Goal: Information Seeking & Learning: Find specific fact

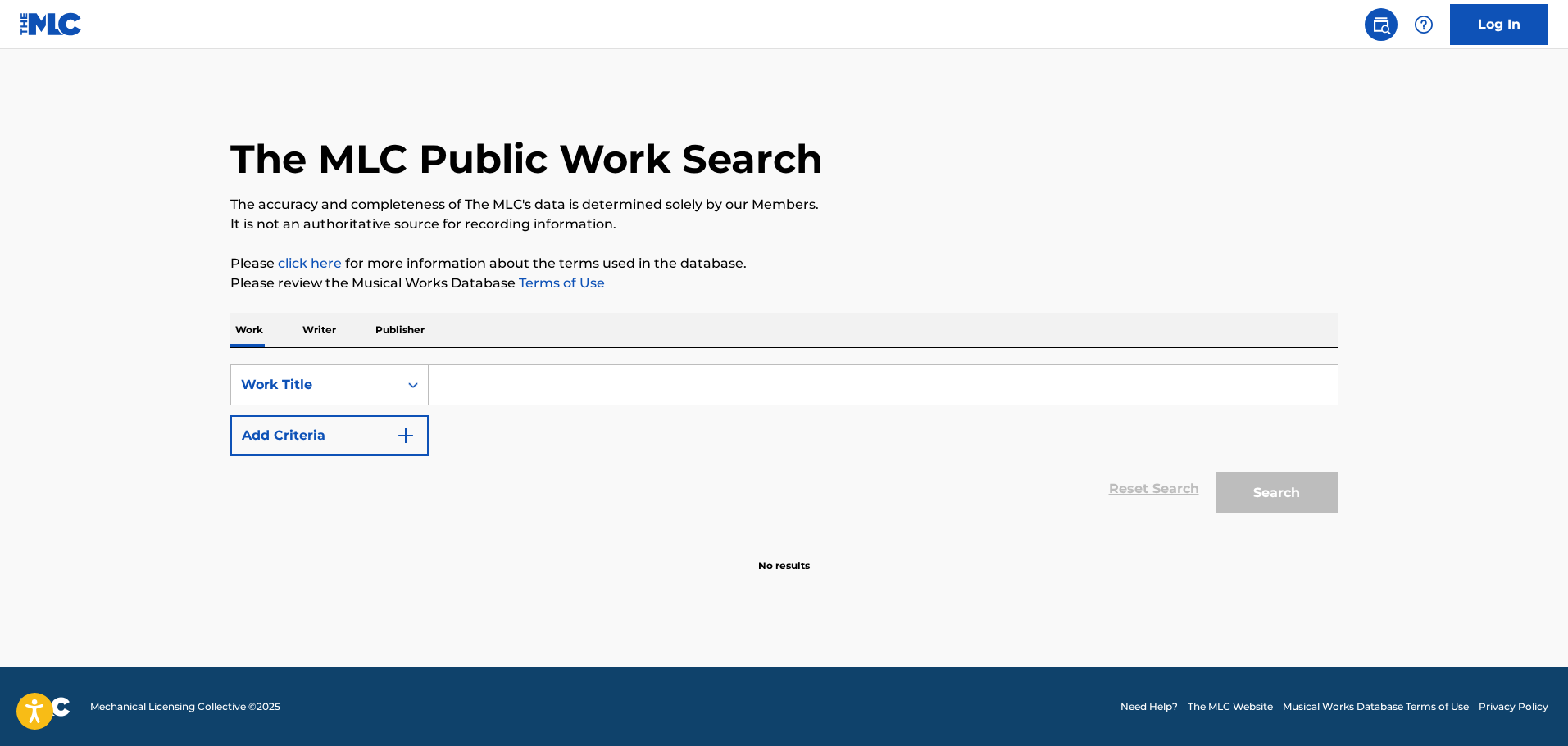
click at [464, 379] on input "Search Form" at bounding box center [883, 384] width 909 height 39
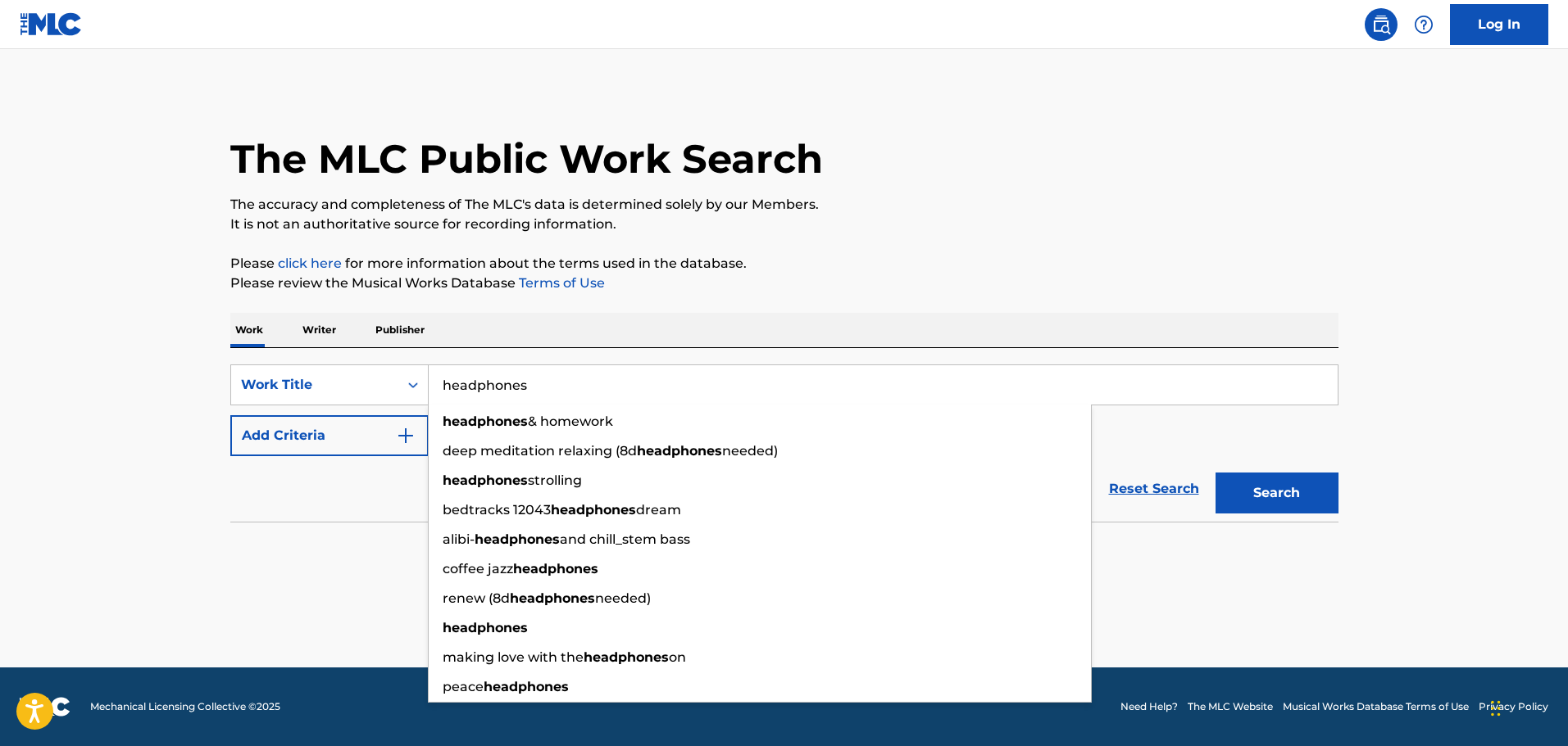
type input "headphones"
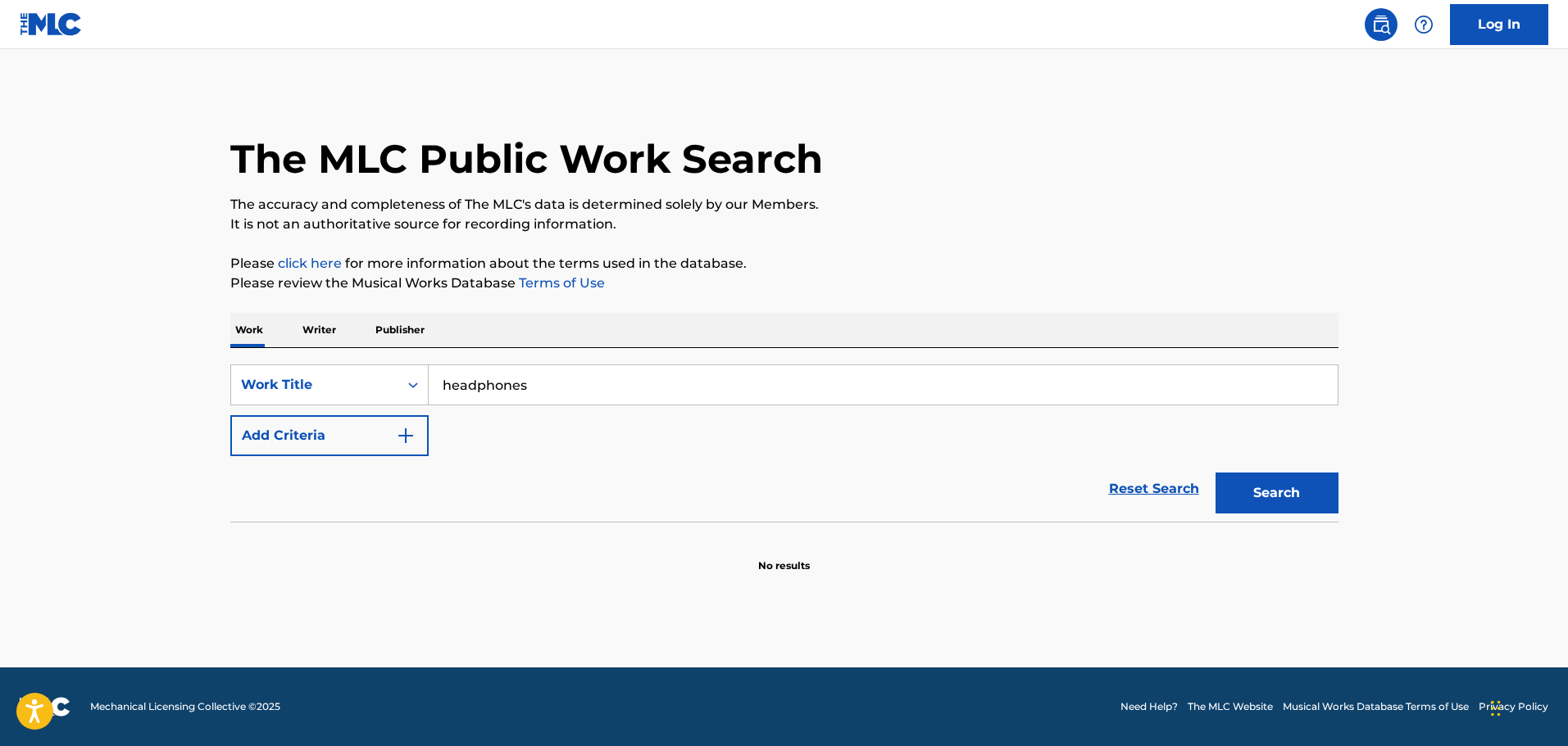
click at [340, 504] on div "Reset Search Search" at bounding box center [785, 490] width 1108 height 66
click at [365, 440] on button "Add Criteria" at bounding box center [330, 436] width 199 height 41
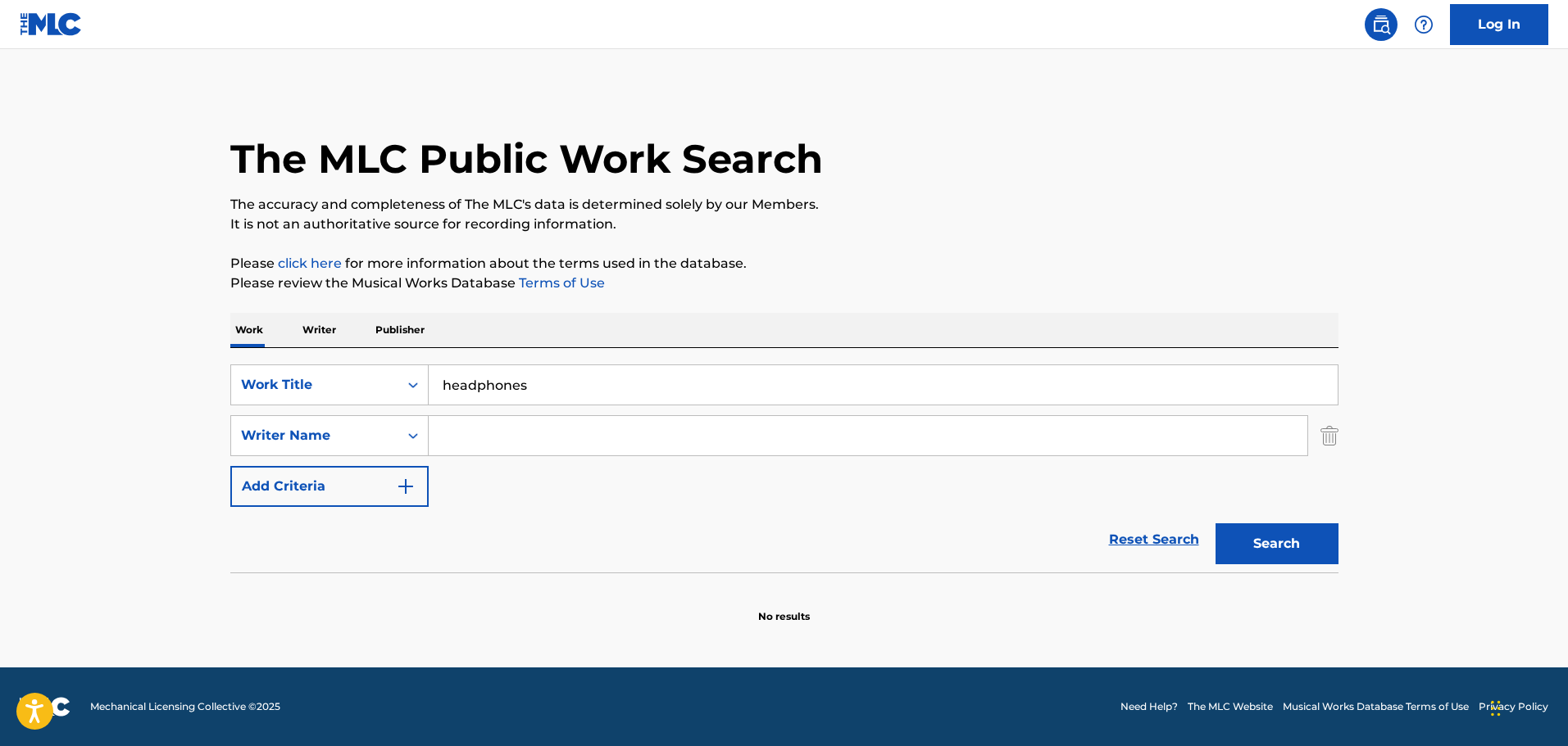
click at [481, 433] on input "Search Form" at bounding box center [868, 436] width 879 height 39
click at [1215, 524] on button "Search" at bounding box center [1277, 544] width 123 height 41
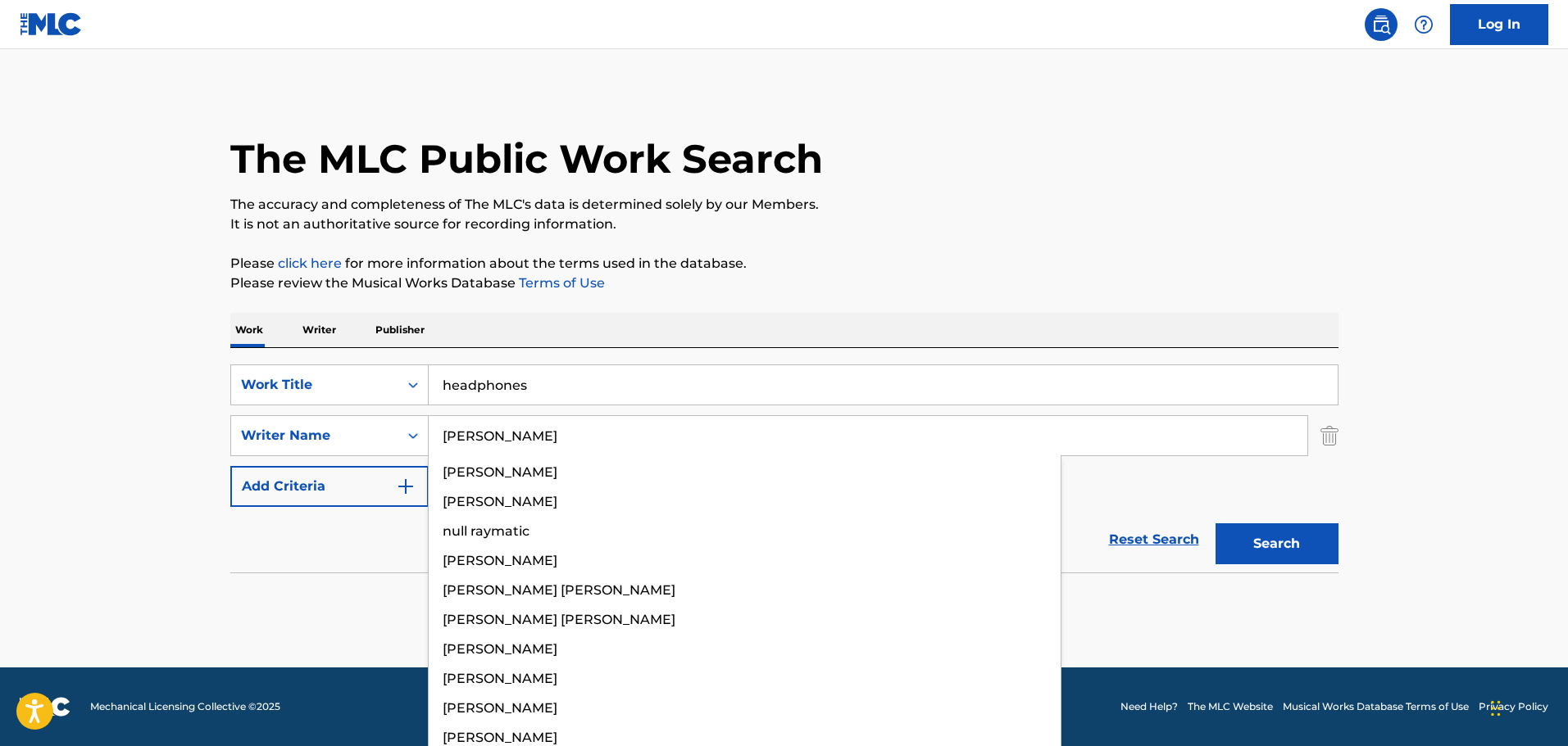
click at [485, 436] on input "[PERSON_NAME]" at bounding box center [868, 436] width 879 height 39
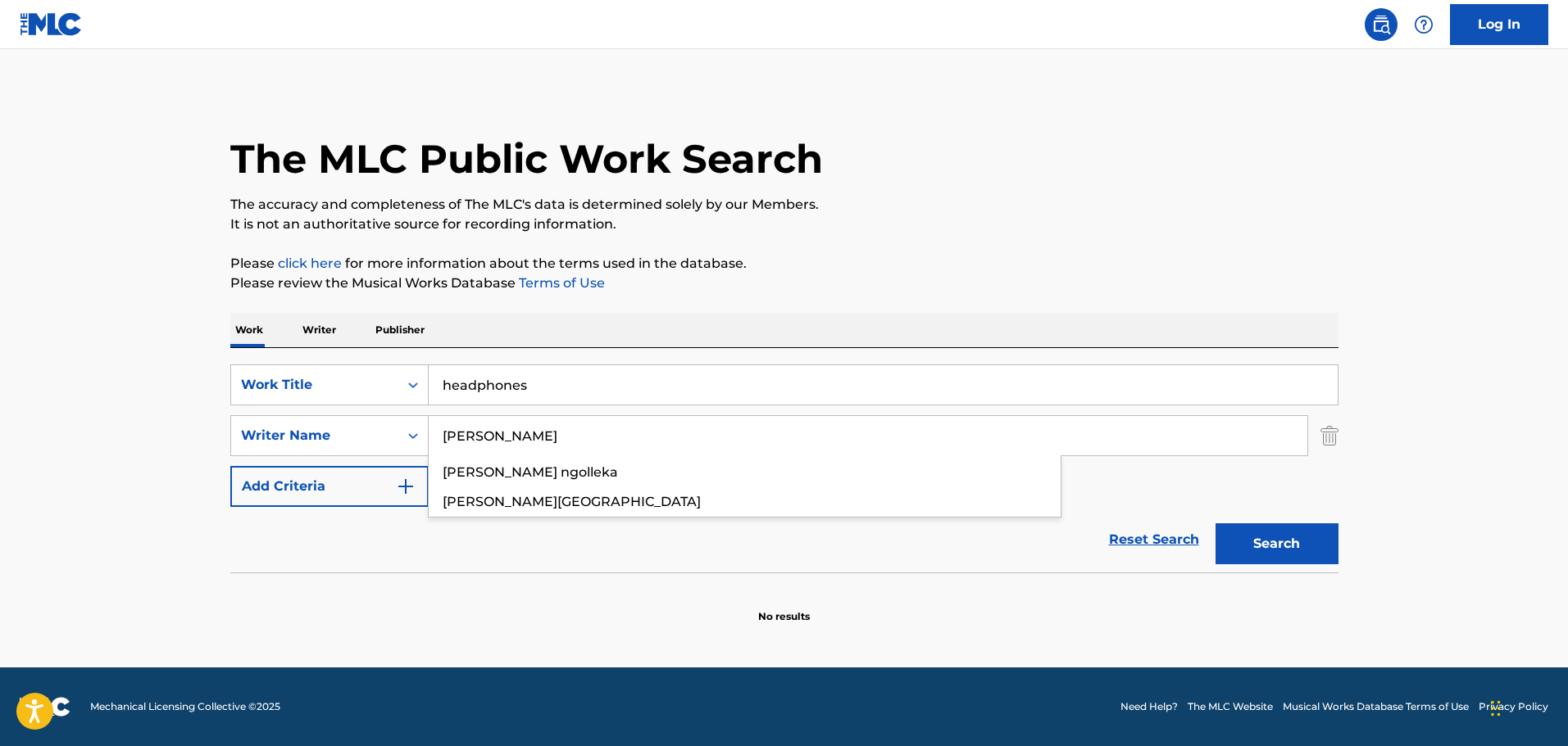
type input "[PERSON_NAME]"
click at [1215, 524] on button "Search" at bounding box center [1277, 544] width 123 height 41
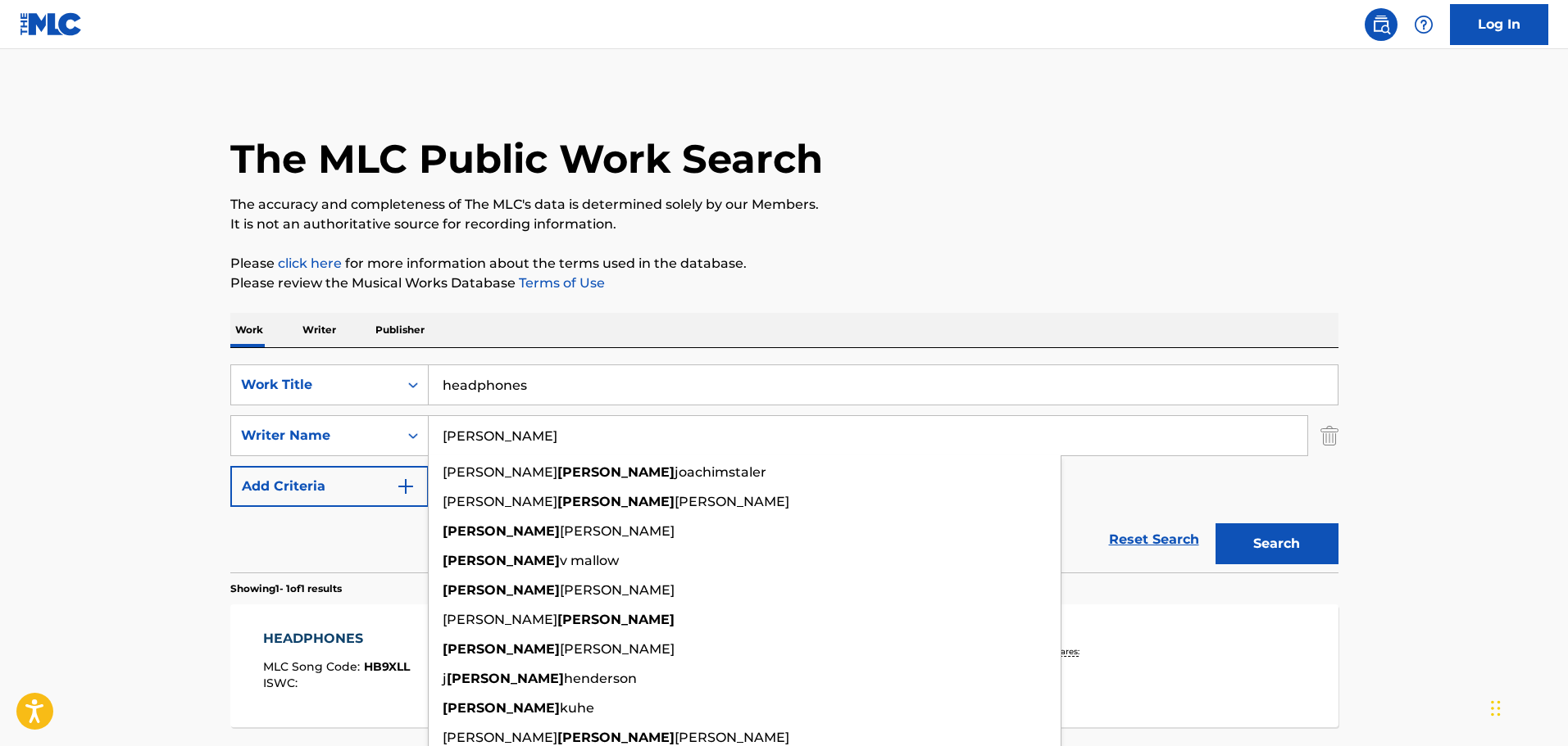
click at [71, 491] on main "The MLC Public Work Search The accuracy and completeness of The MLC's data is d…" at bounding box center [784, 431] width 1568 height 763
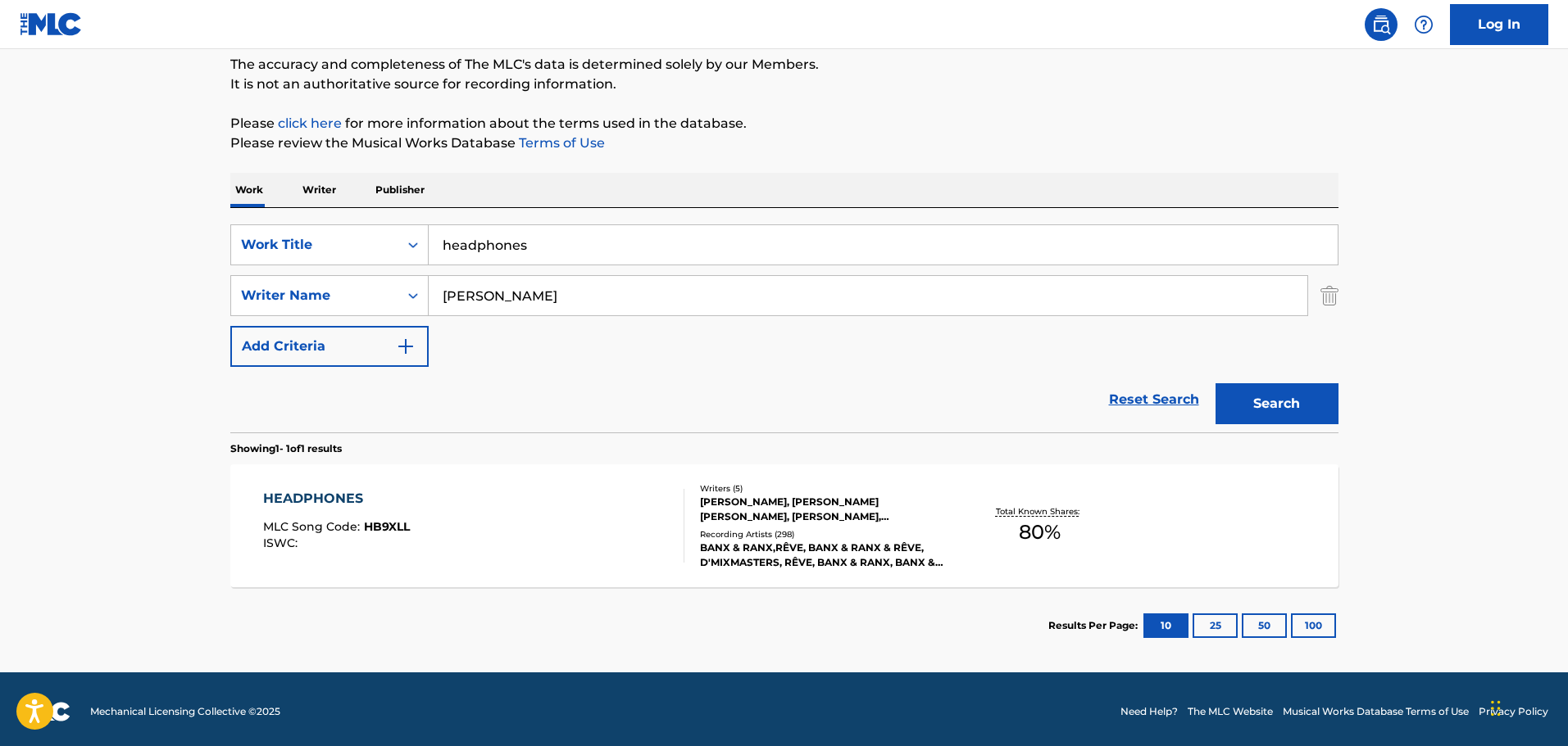
scroll to position [145, 0]
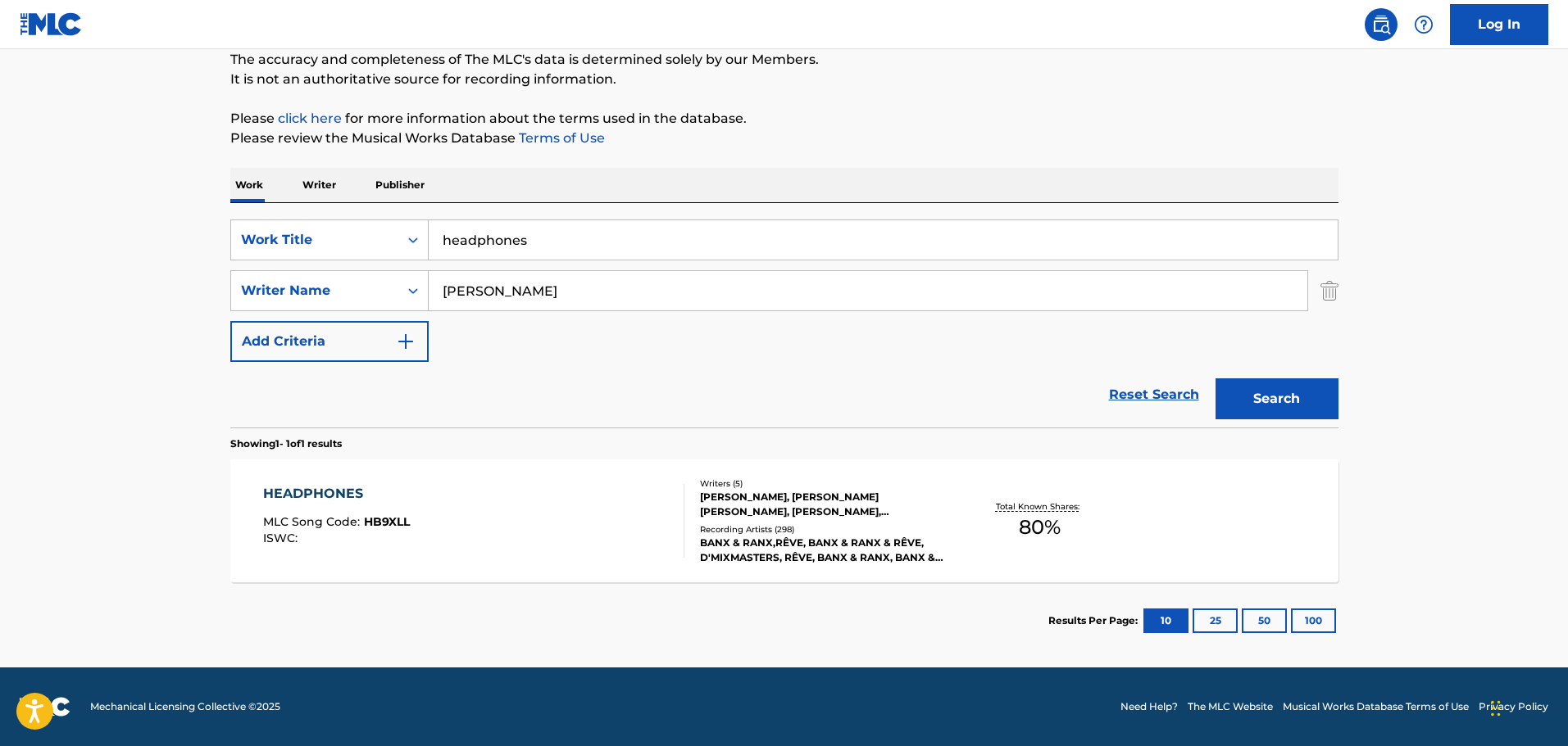
click at [281, 511] on div "HEADPHONES MLC Song Code : HB9XLL ISWC :" at bounding box center [336, 521] width 147 height 74
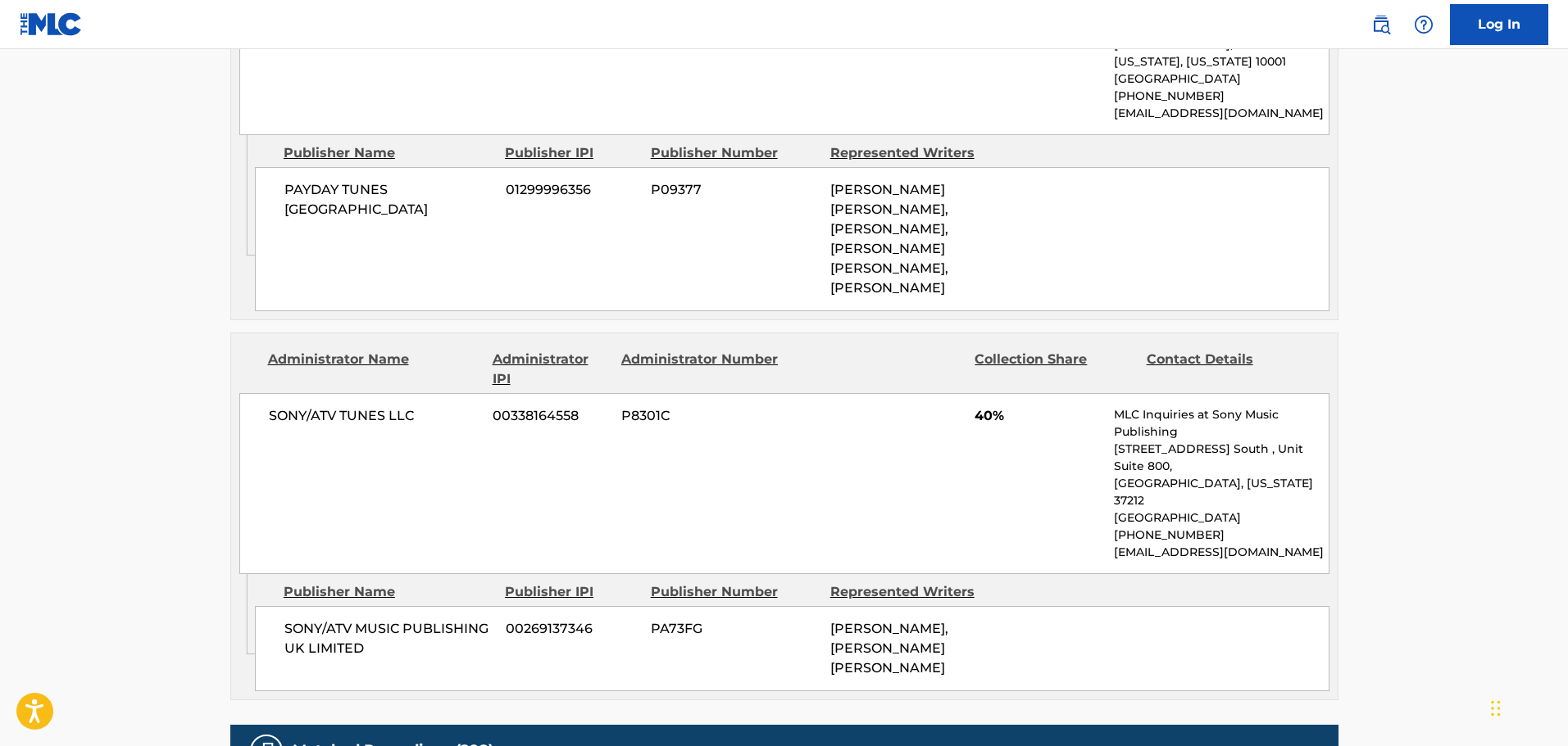
scroll to position [902, 0]
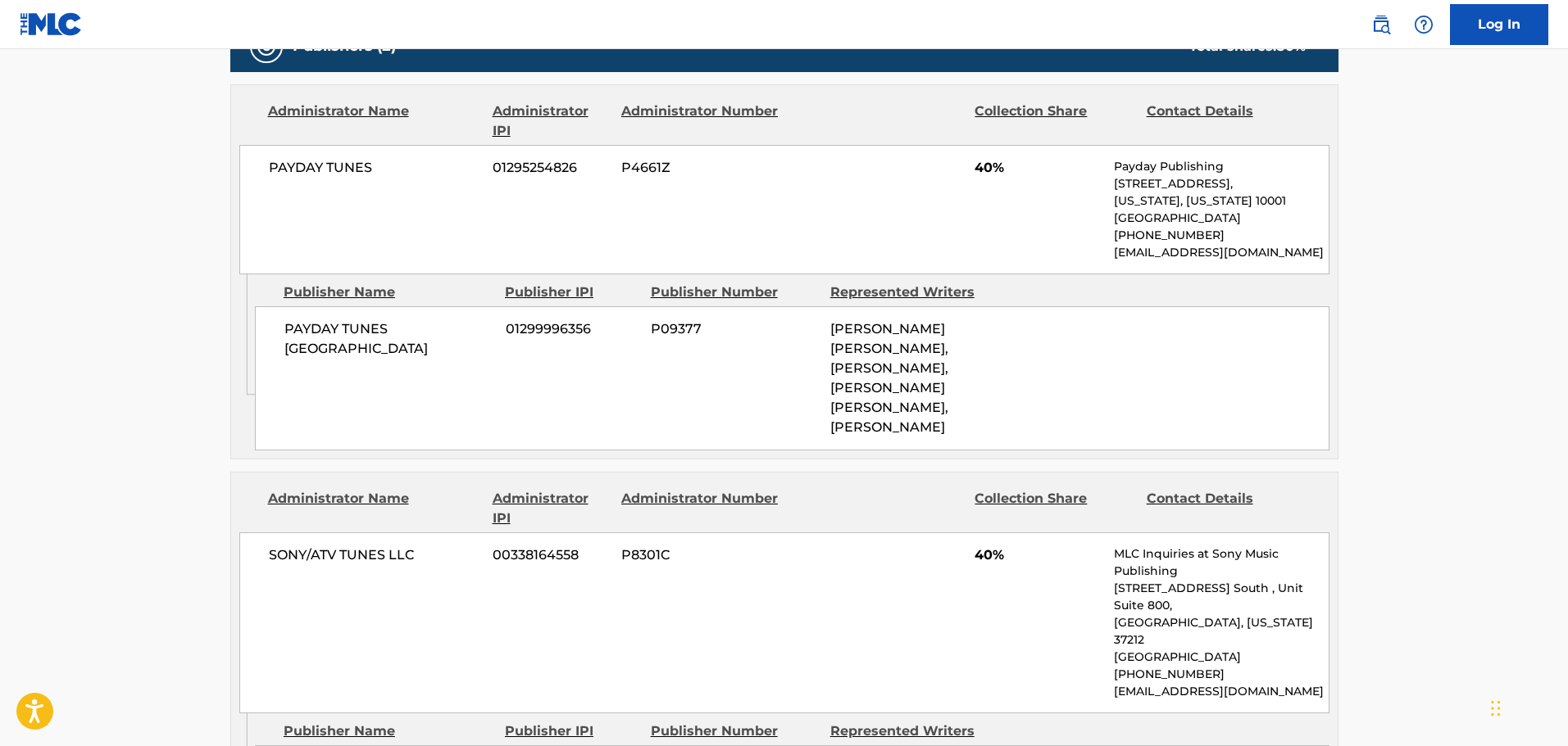
drag, startPoint x: 1114, startPoint y: 254, endPoint x: 1280, endPoint y: 238, distance: 166.8
click at [1280, 238] on div "PAYDAY TUNES 01295254826 P4661Z 40% Payday Publishing [STREET_ADDRESS][US_STATE…" at bounding box center [784, 209] width 1090 height 129
click at [1269, 249] on p "[EMAIL_ADDRESS][DOMAIN_NAME]" at bounding box center [1221, 253] width 214 height 17
drag, startPoint x: 827, startPoint y: 330, endPoint x: 915, endPoint y: 444, distance: 144.0
click at [915, 444] on div "PAYDAY TUNES CANADA 01299996356 P09377 [PERSON_NAME] [PERSON_NAME], [PERSON_NAM…" at bounding box center [791, 379] width 1074 height 145
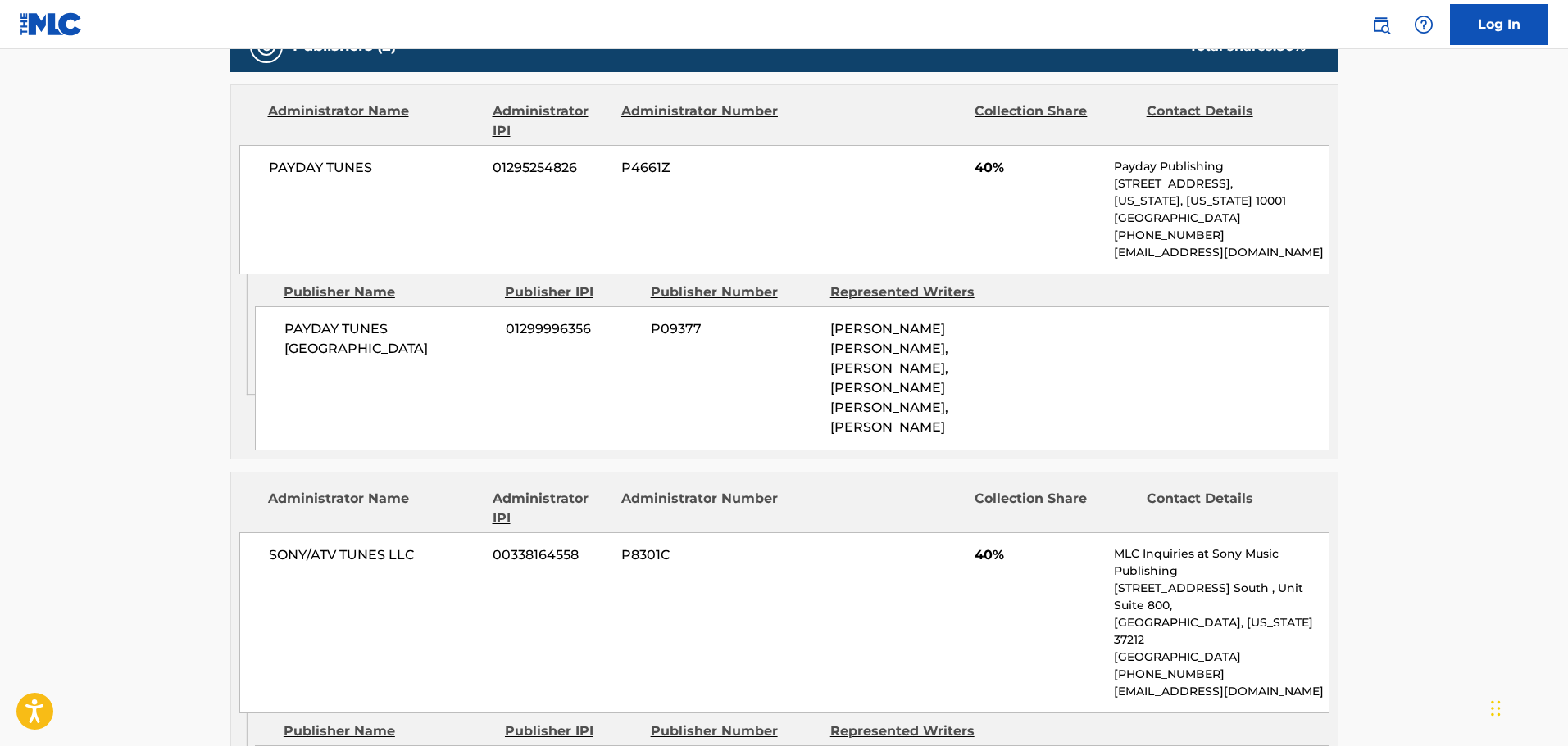
click at [821, 438] on div "PAYDAY TUNES CANADA 01299996356 P09377 [PERSON_NAME] [PERSON_NAME], [PERSON_NAM…" at bounding box center [791, 379] width 1074 height 145
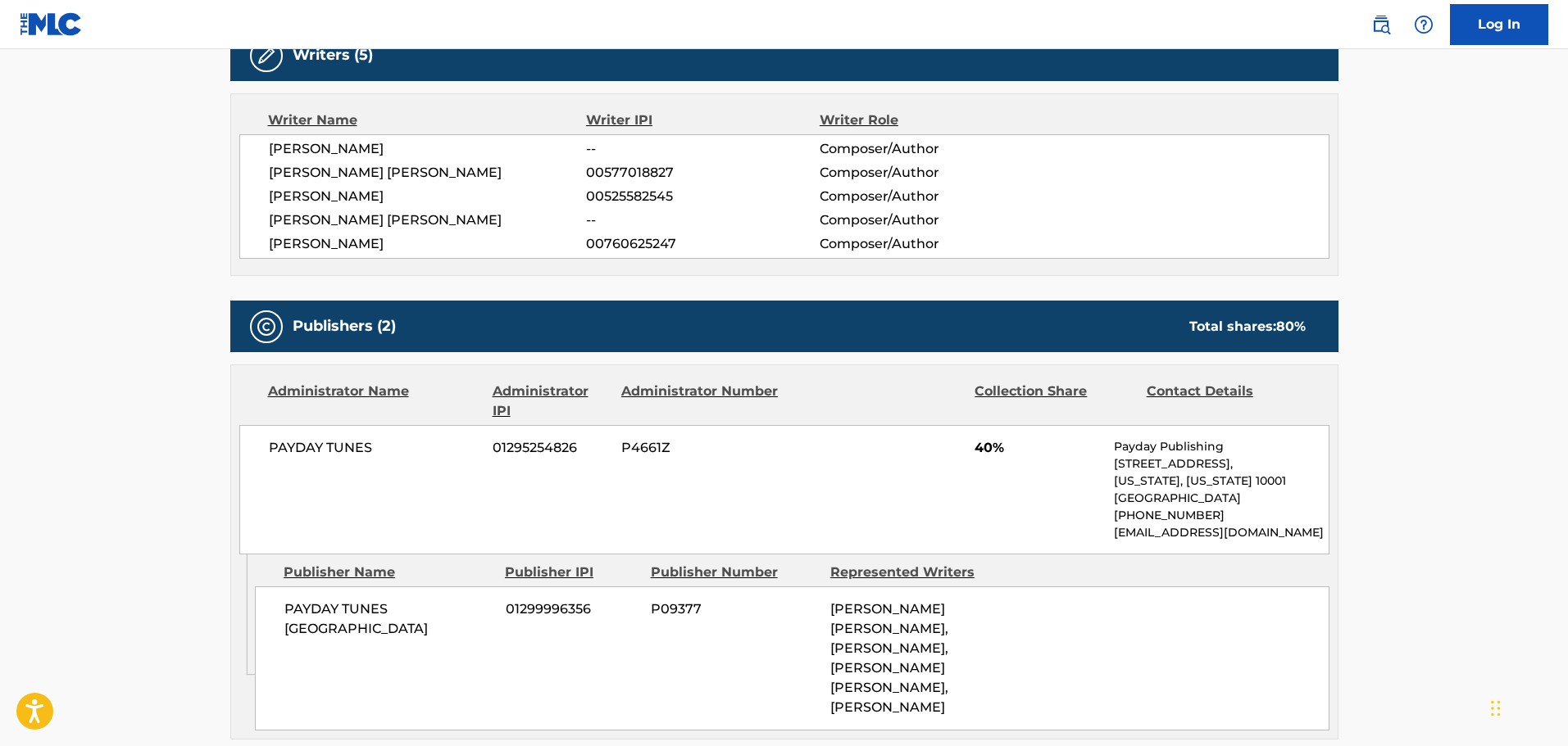
scroll to position [655, 0]
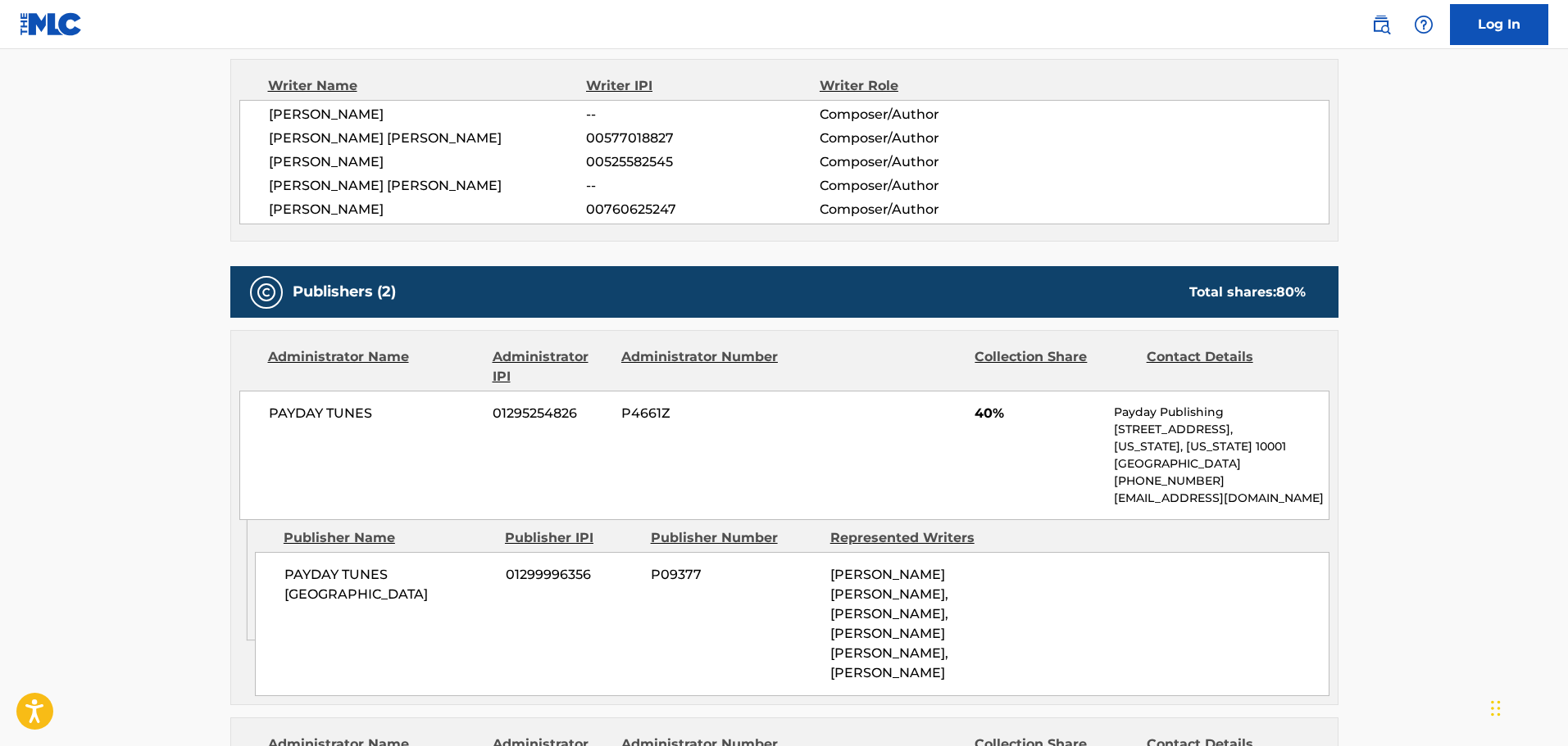
drag, startPoint x: 266, startPoint y: 160, endPoint x: 387, endPoint y: 152, distance: 121.3
click at [385, 152] on div "[PERSON_NAME] -- Composer/Author [PERSON_NAME] [PERSON_NAME] 00577018827 Compos…" at bounding box center [784, 162] width 1090 height 124
click at [78, 178] on main "< Back to public search results Copy work link HEADPHONES Work Detail Member Wo…" at bounding box center [784, 557] width 1568 height 2328
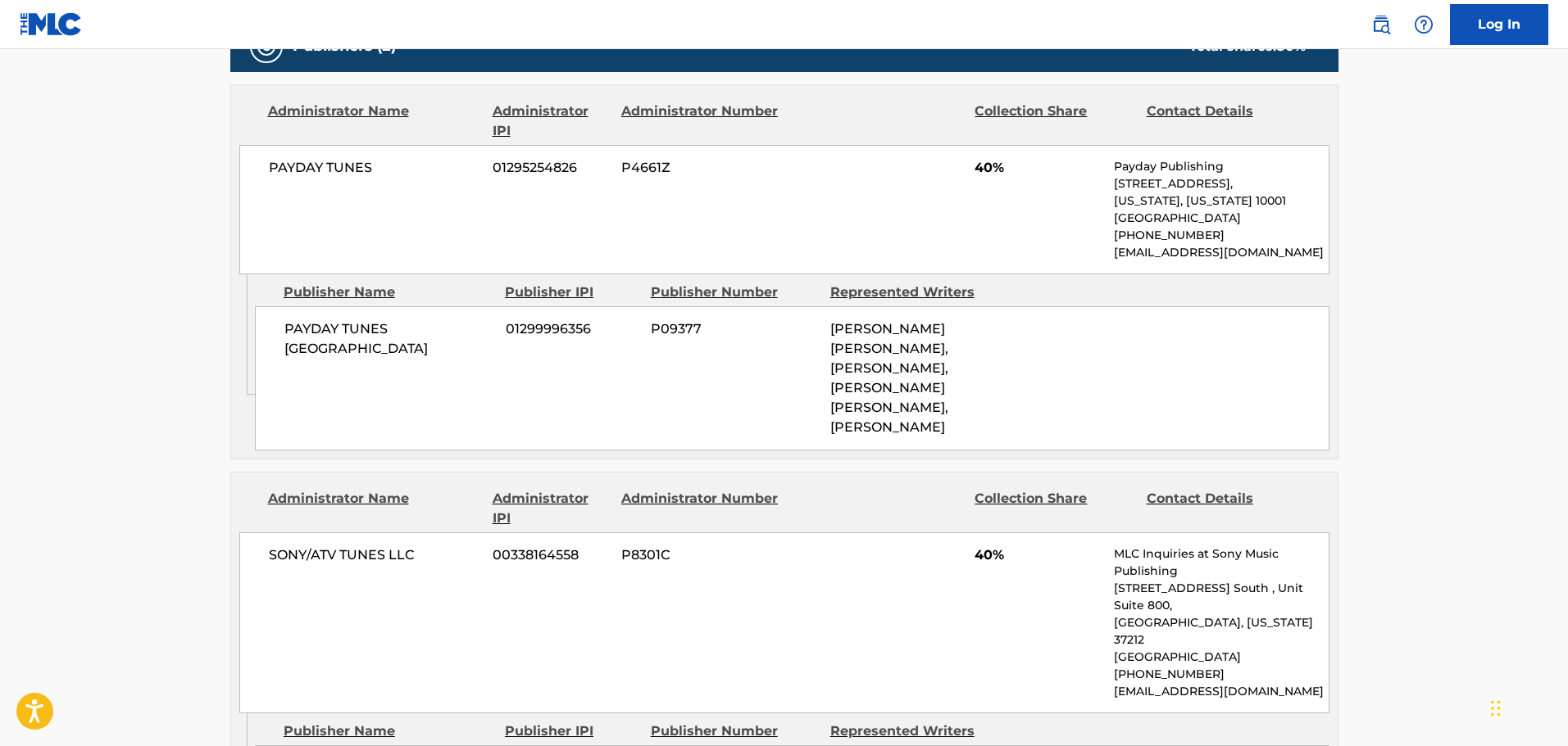
click at [90, 254] on main "< Back to public search results Copy work link HEADPHONES Work Detail Member Wo…" at bounding box center [784, 311] width 1568 height 2328
click at [98, 222] on main "< Back to public search results Copy work link HEADPHONES Work Detail Member Wo…" at bounding box center [784, 311] width 1568 height 2328
click at [1504, 282] on main "< Back to public search results Copy work link HEADPHONES Work Detail Member Wo…" at bounding box center [784, 311] width 1568 height 2328
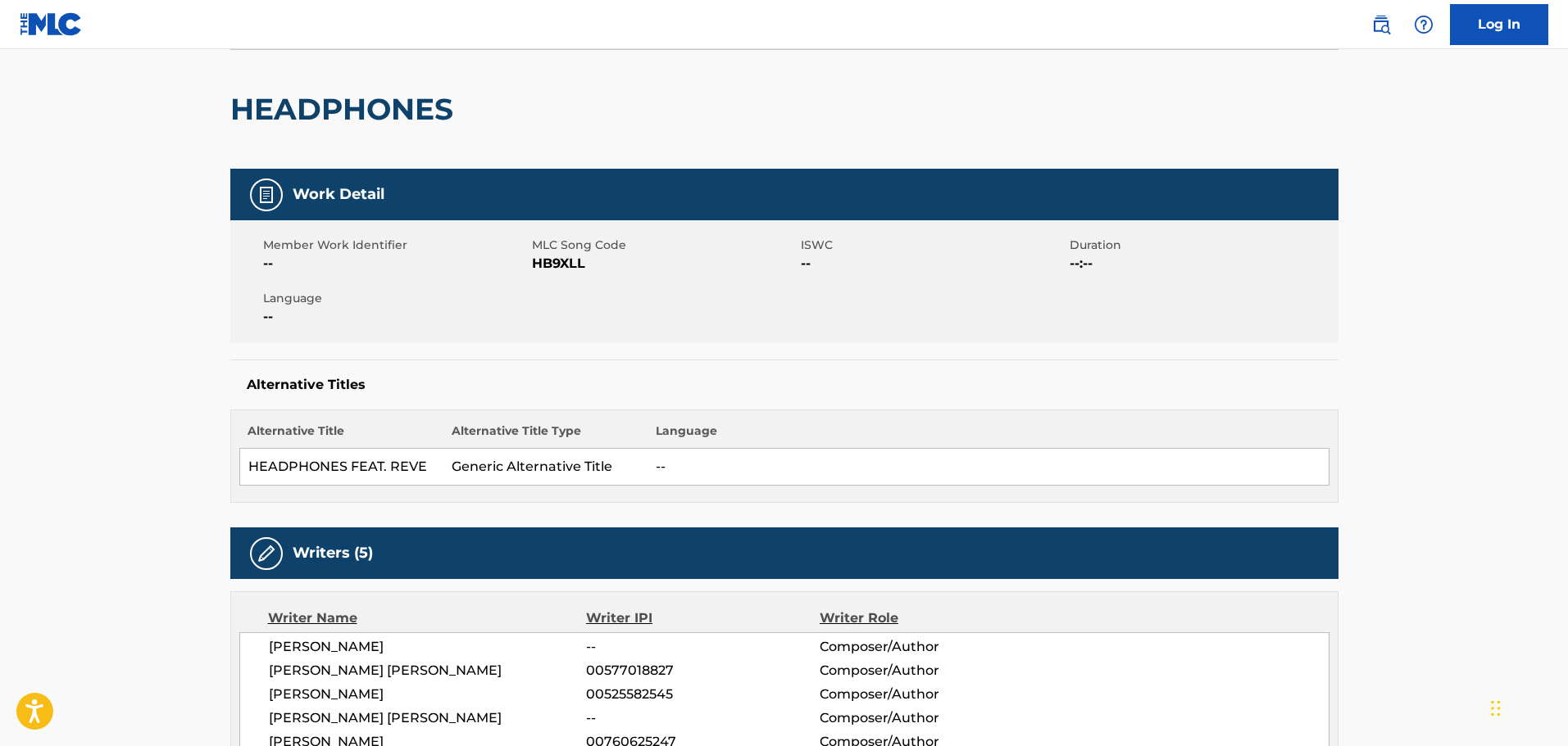
scroll to position [0, 0]
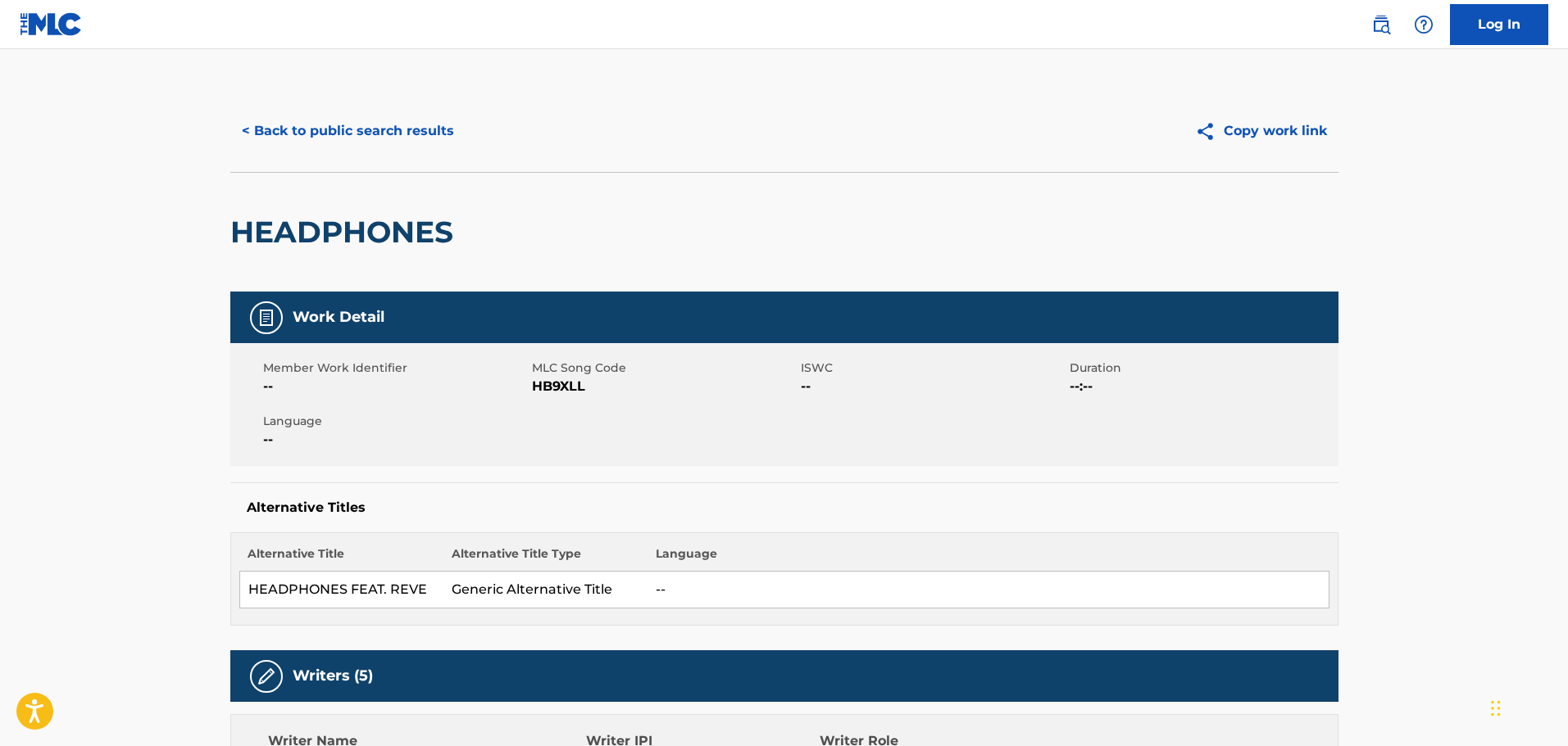
click at [390, 149] on button "< Back to public search results" at bounding box center [348, 131] width 235 height 41
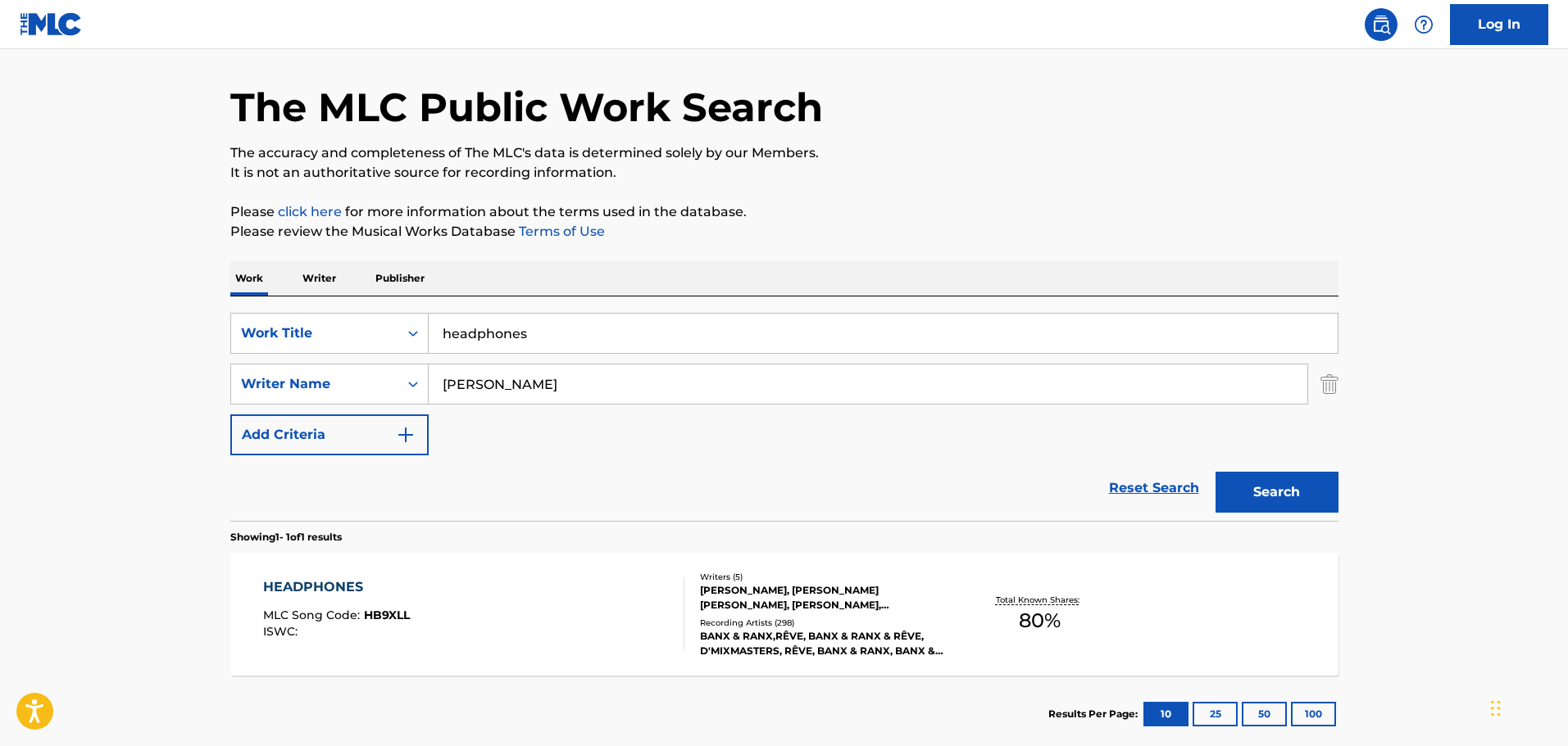
drag, startPoint x: 565, startPoint y: 330, endPoint x: 431, endPoint y: 326, distance: 134.1
click at [434, 326] on input "headphones" at bounding box center [883, 333] width 909 height 39
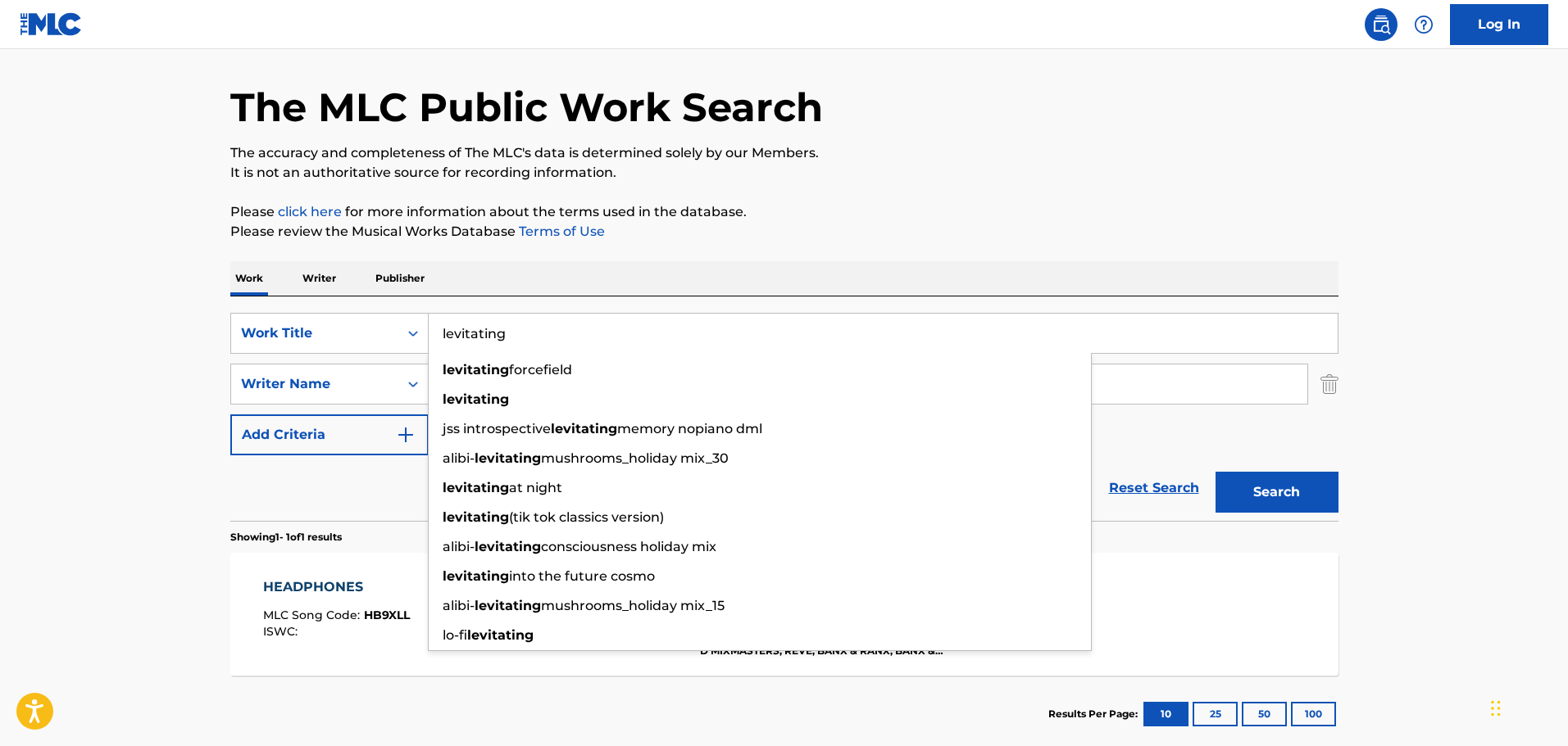
type input "levitating"
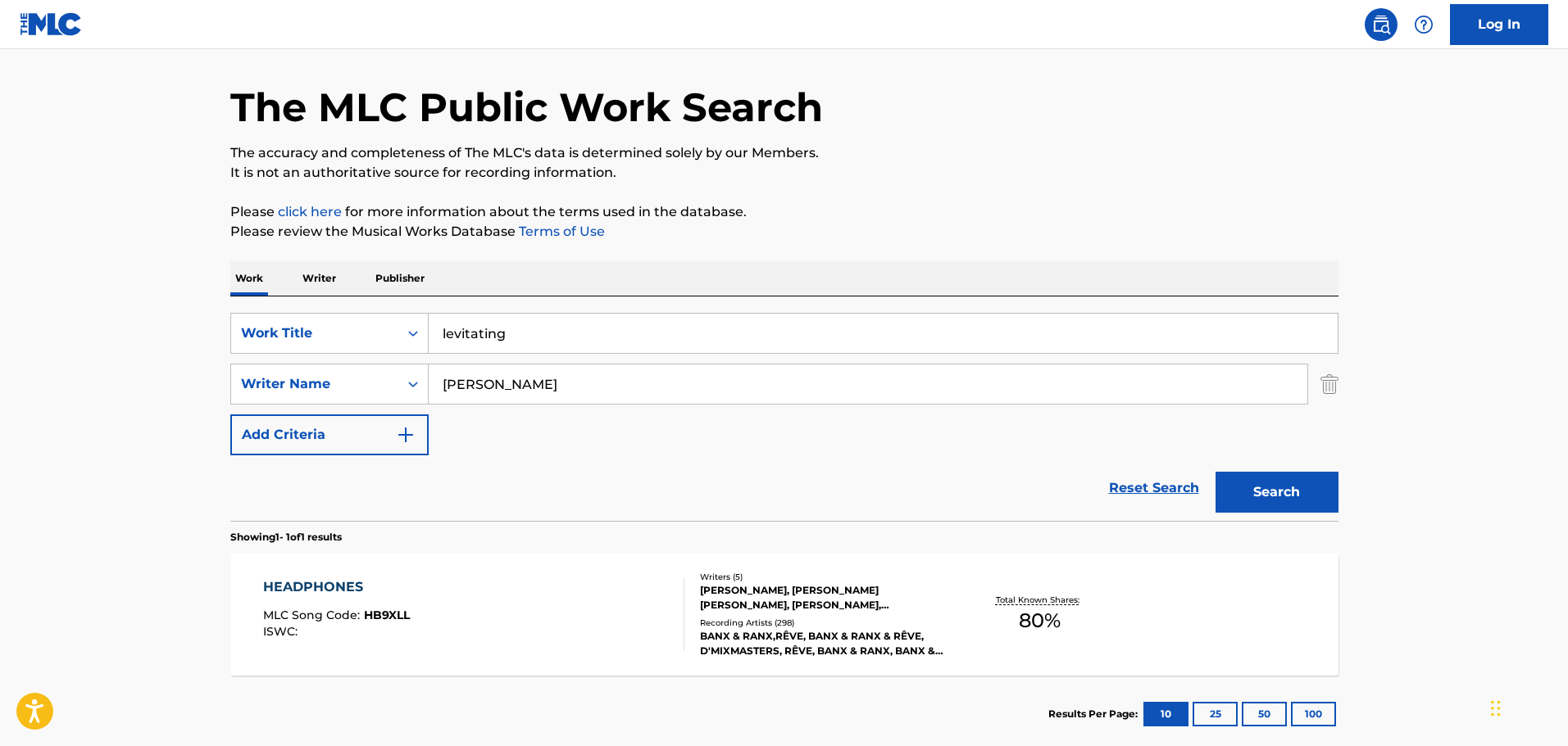
drag, startPoint x: 522, startPoint y: 386, endPoint x: 387, endPoint y: 386, distance: 135.0
click at [387, 386] on div "SearchWithCriteria97f28e67-05f4-493f-9810-83d81af9270c option Writer Name, sele…" at bounding box center [785, 384] width 1108 height 41
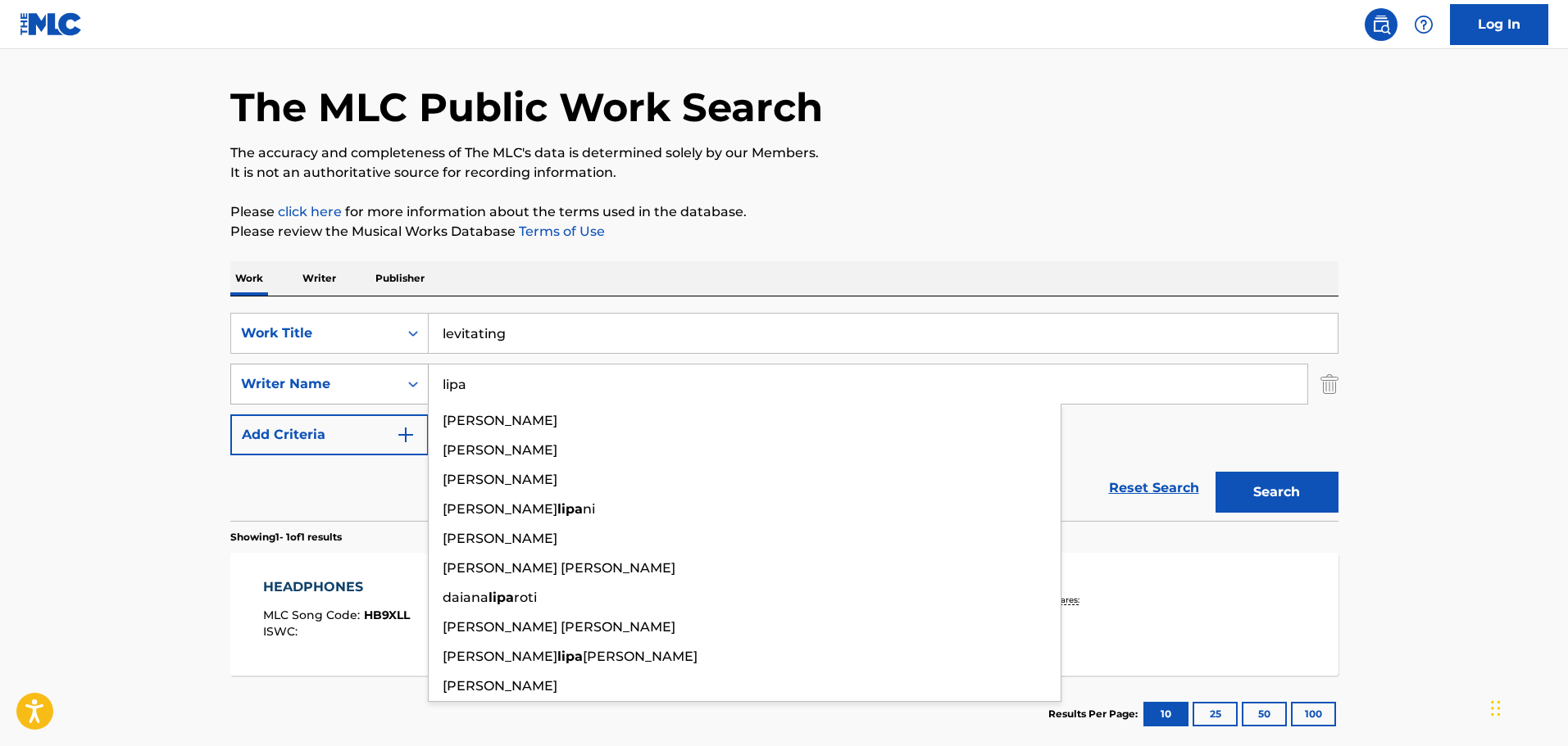
type input "lipa"
click at [1215, 472] on button "Search" at bounding box center [1277, 492] width 123 height 41
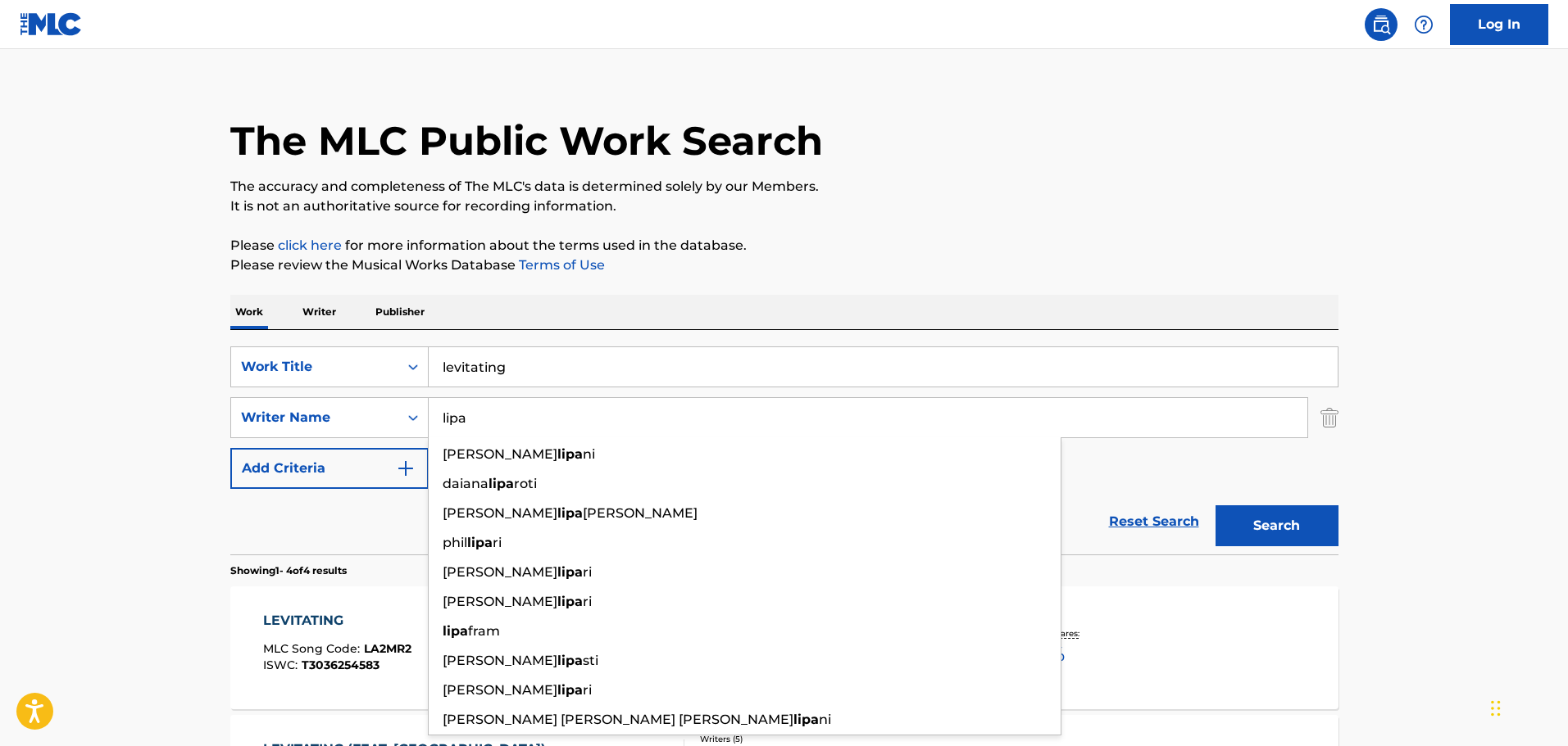
click at [191, 406] on main "The MLC Public Work Search The accuracy and completeness of The MLC's data is d…" at bounding box center [784, 606] width 1568 height 1150
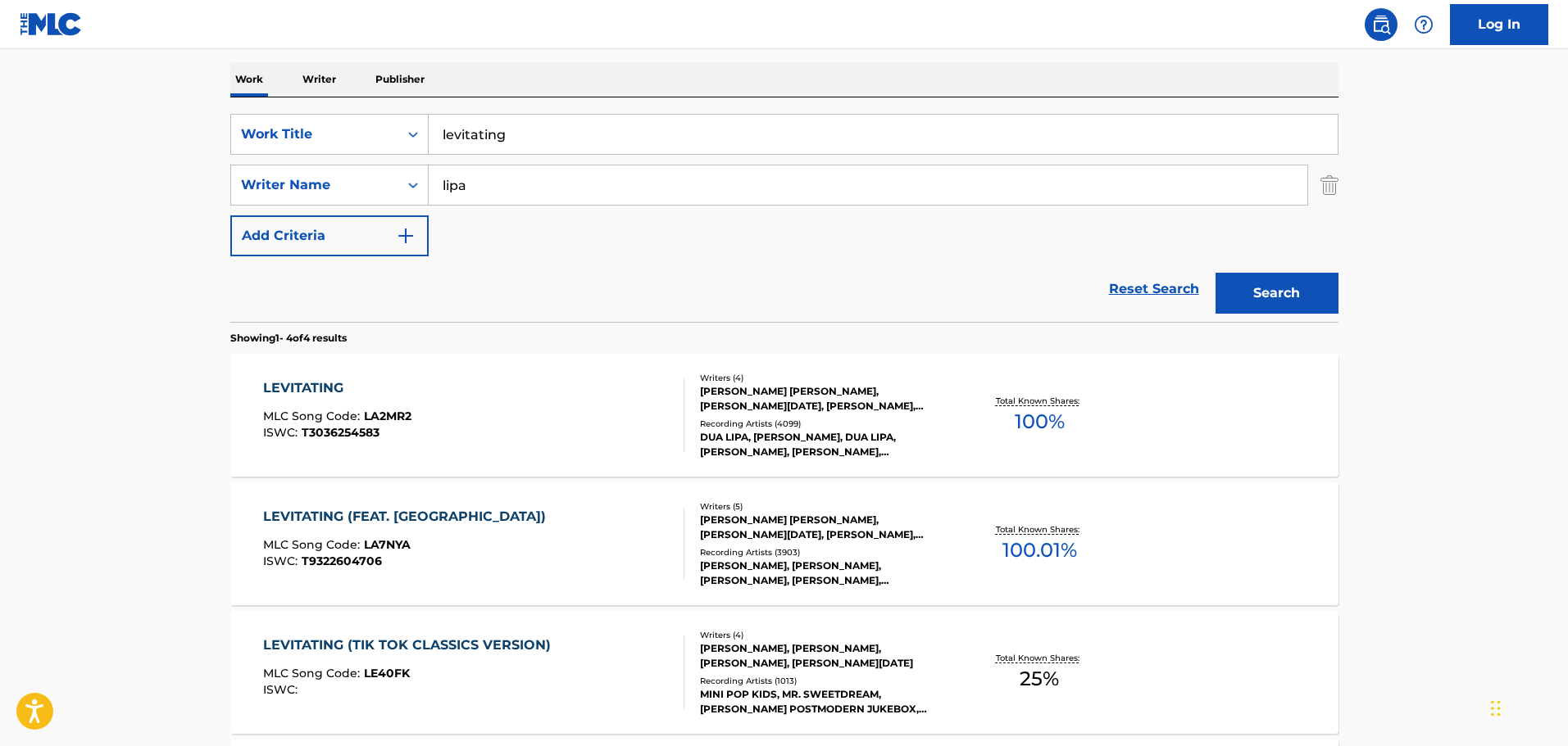
scroll to position [264, 0]
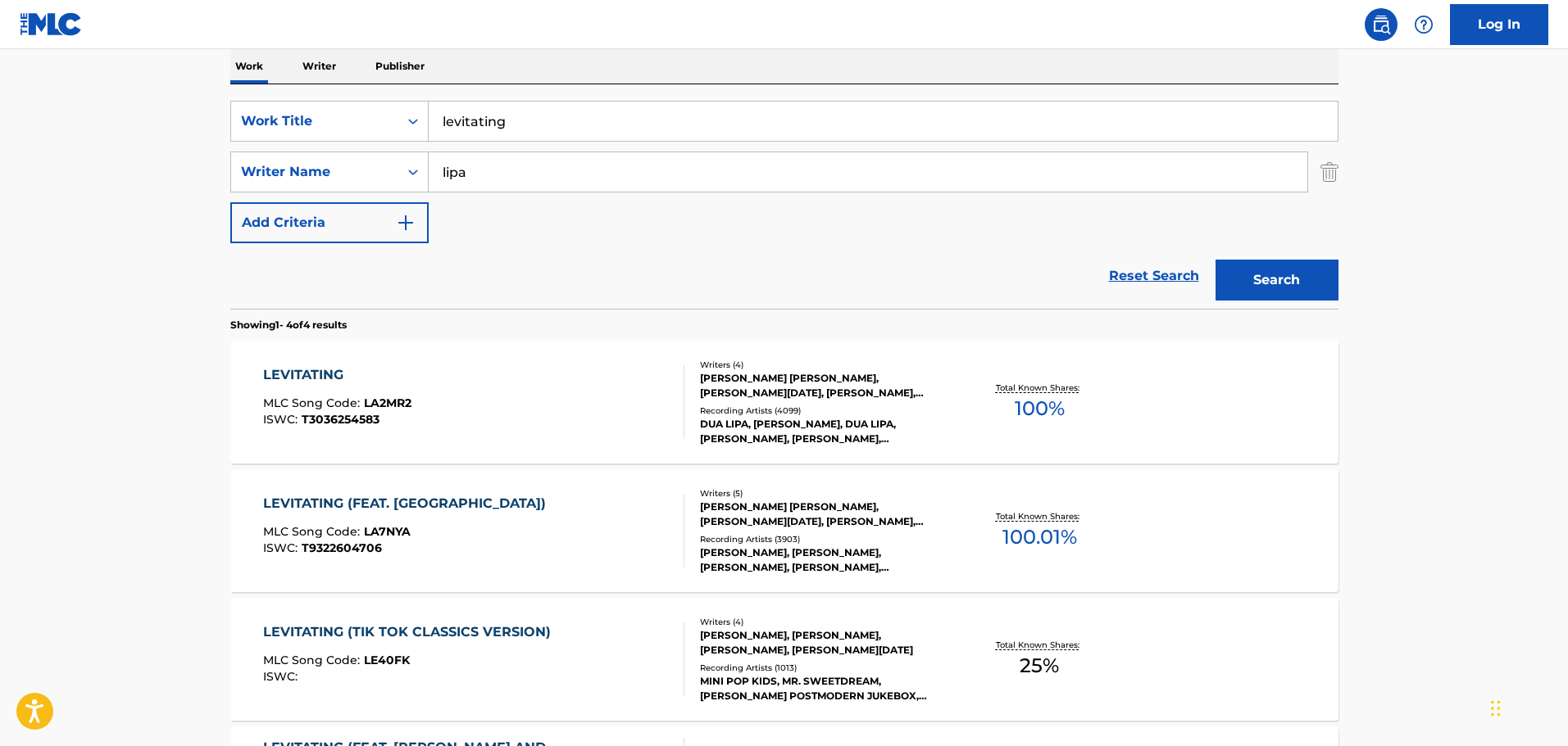
click at [310, 424] on span "T3036254583" at bounding box center [340, 419] width 78 height 15
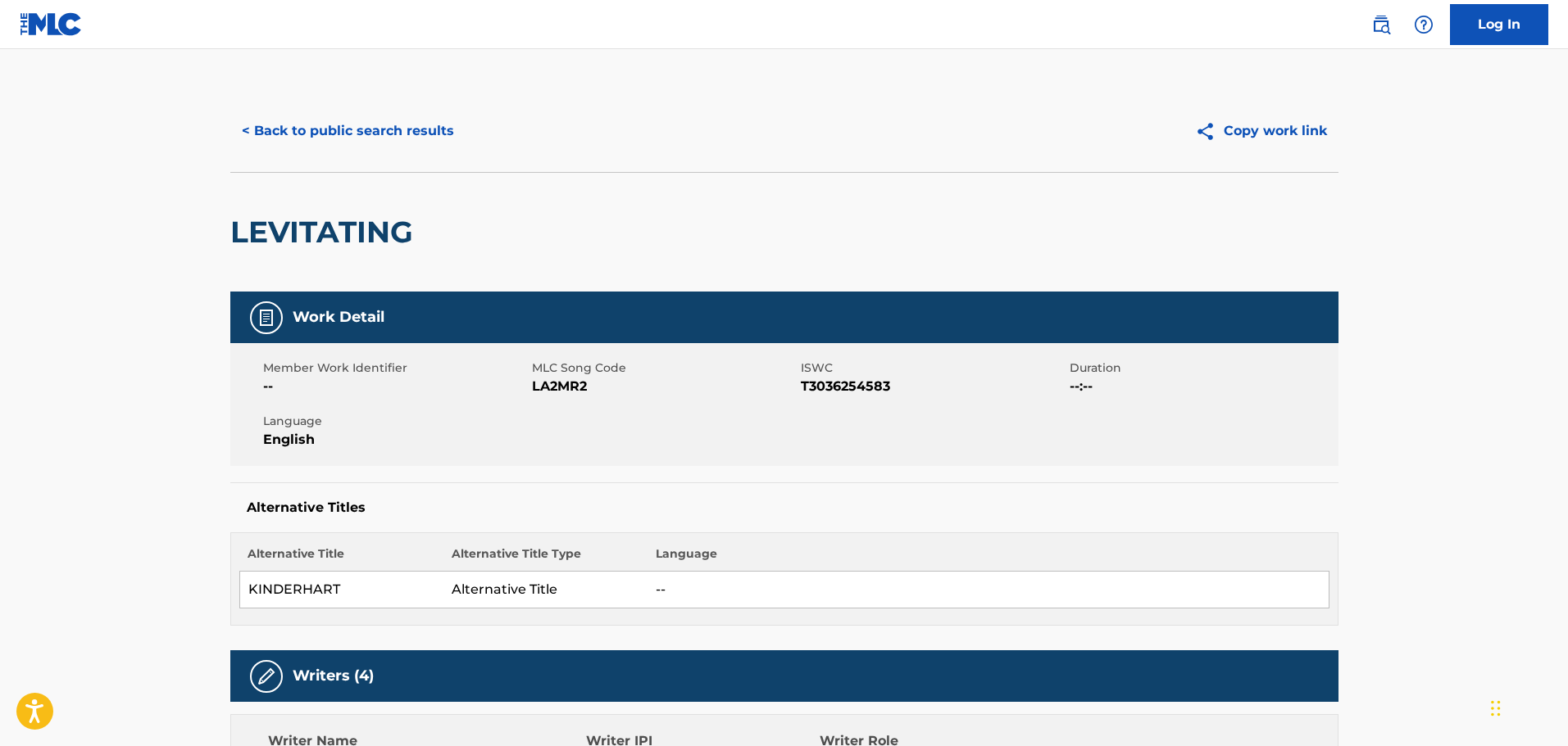
click at [344, 128] on button "< Back to public search results" at bounding box center [348, 131] width 235 height 41
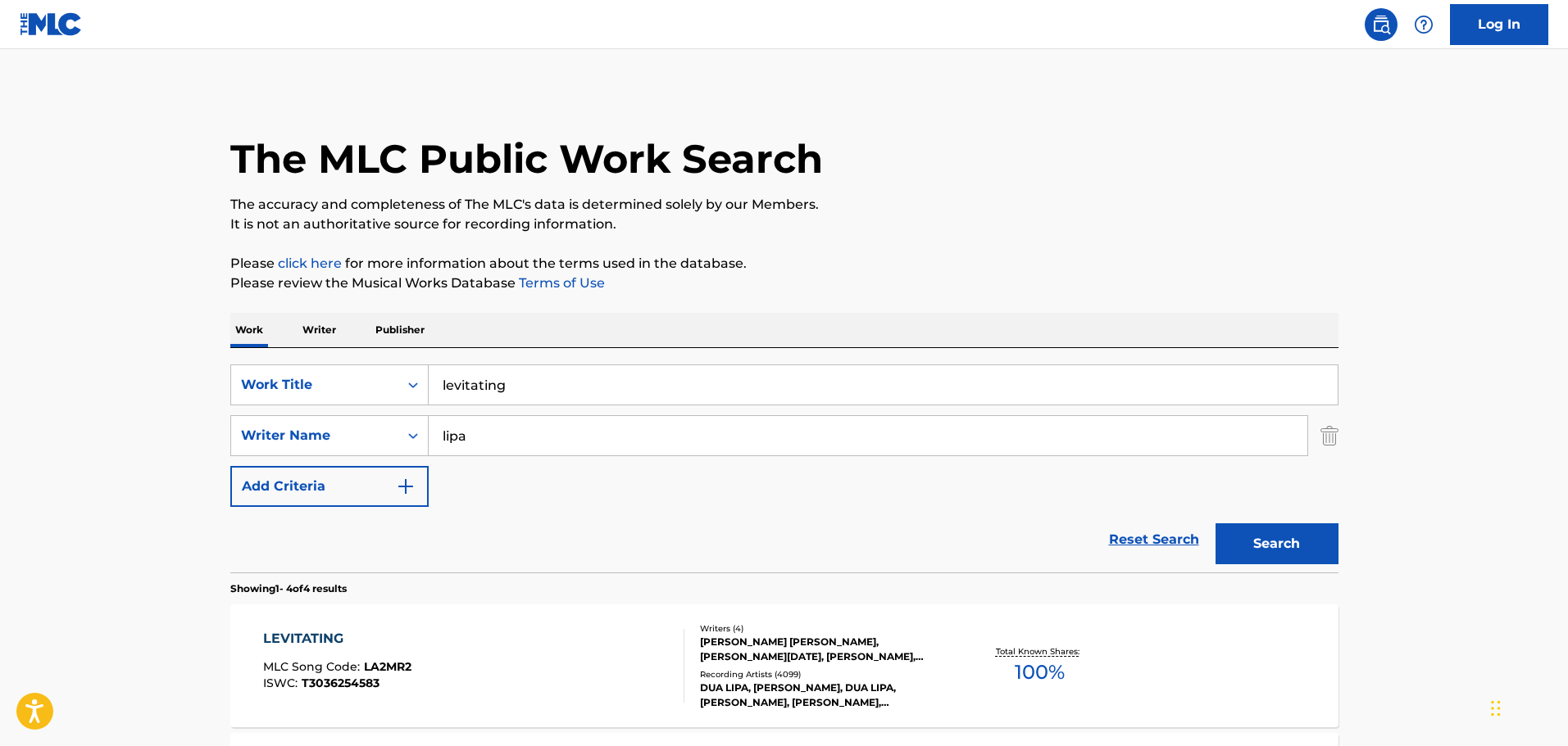
scroll to position [264, 0]
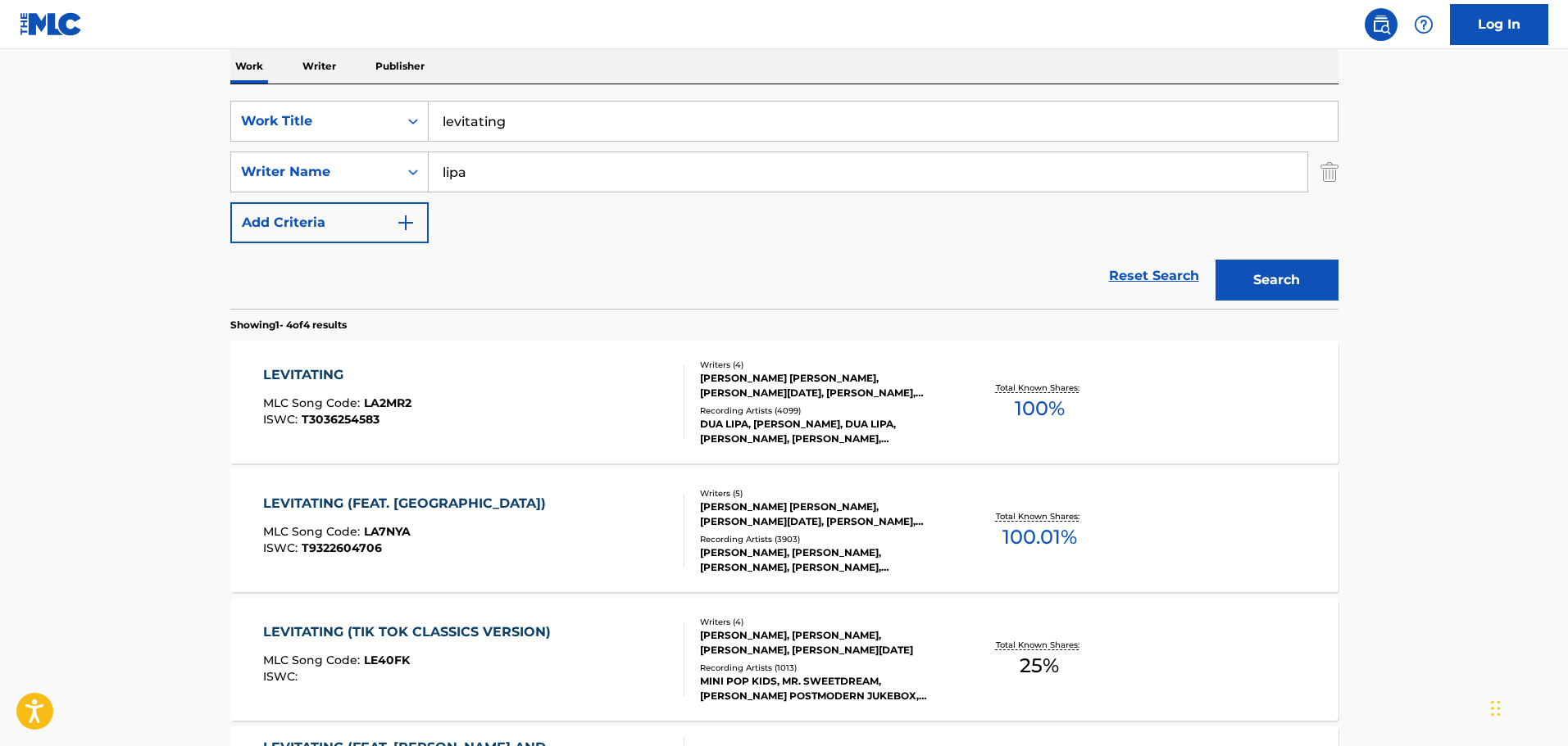
click at [441, 417] on div "LEVITATING MLC Song Code : LA2MR2 ISWC : T3036254583" at bounding box center [474, 402] width 421 height 74
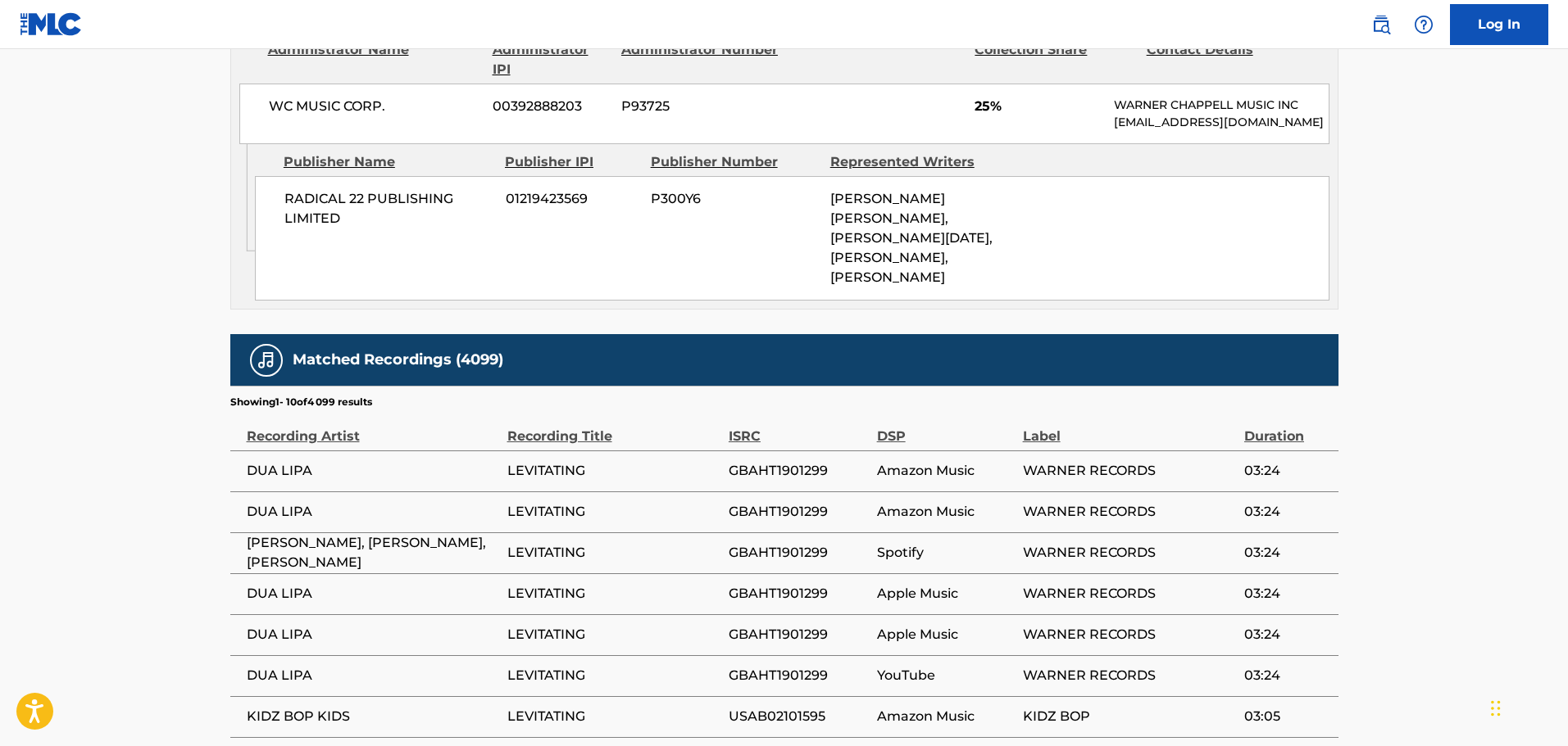
scroll to position [2622, 0]
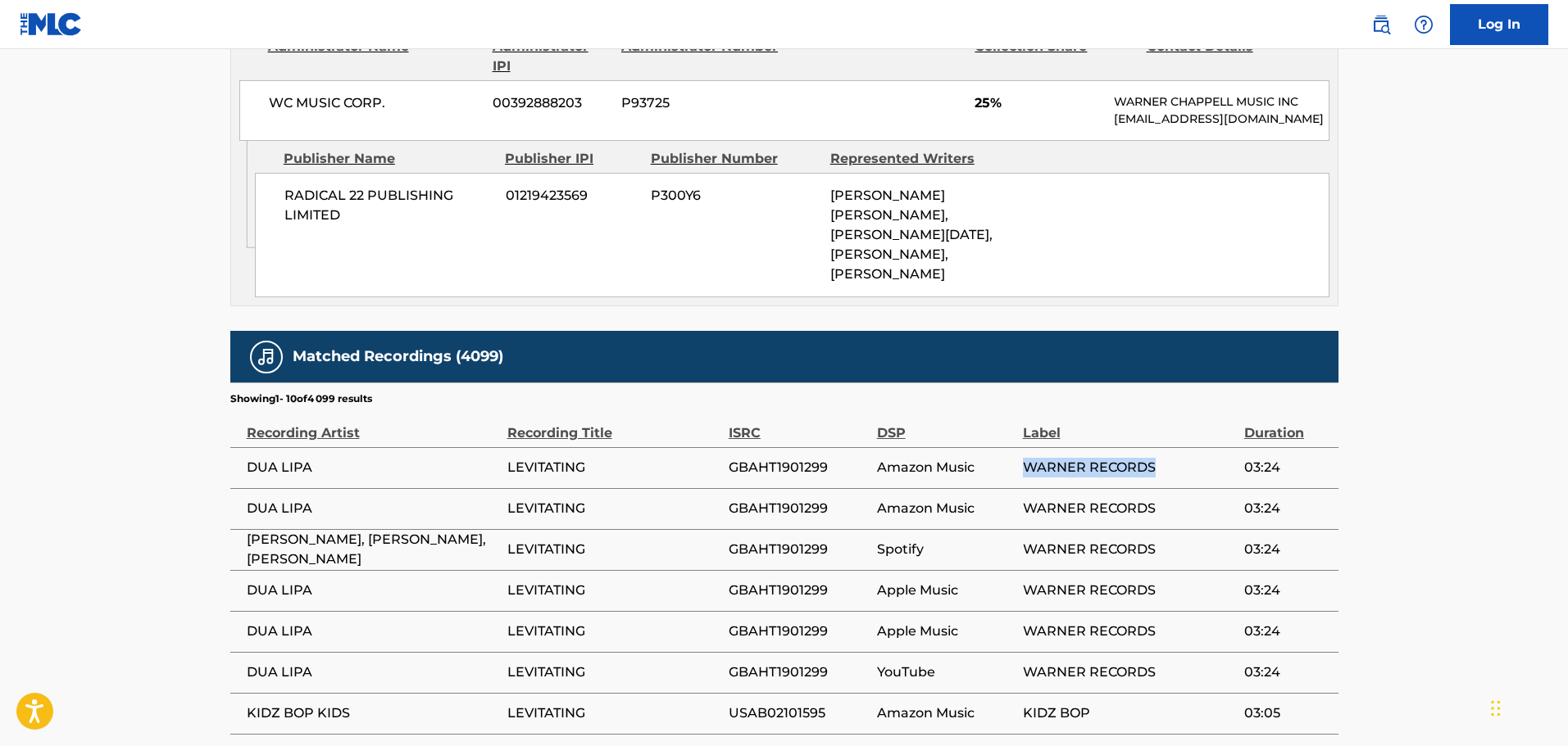
drag, startPoint x: 1023, startPoint y: 452, endPoint x: 1192, endPoint y: 447, distance: 169.1
click at [1192, 458] on span "WARNER RECORDS" at bounding box center [1129, 467] width 213 height 19
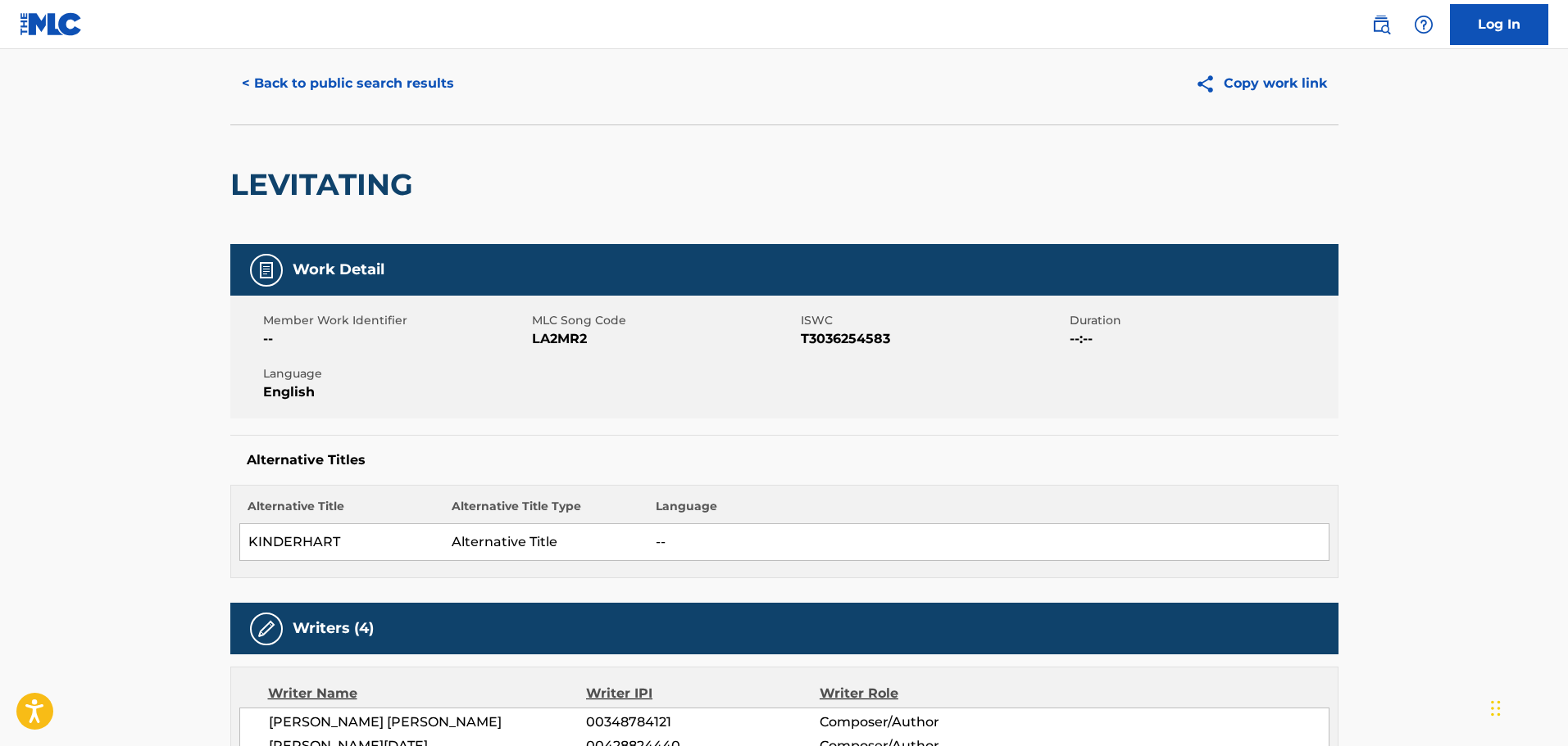
scroll to position [0, 0]
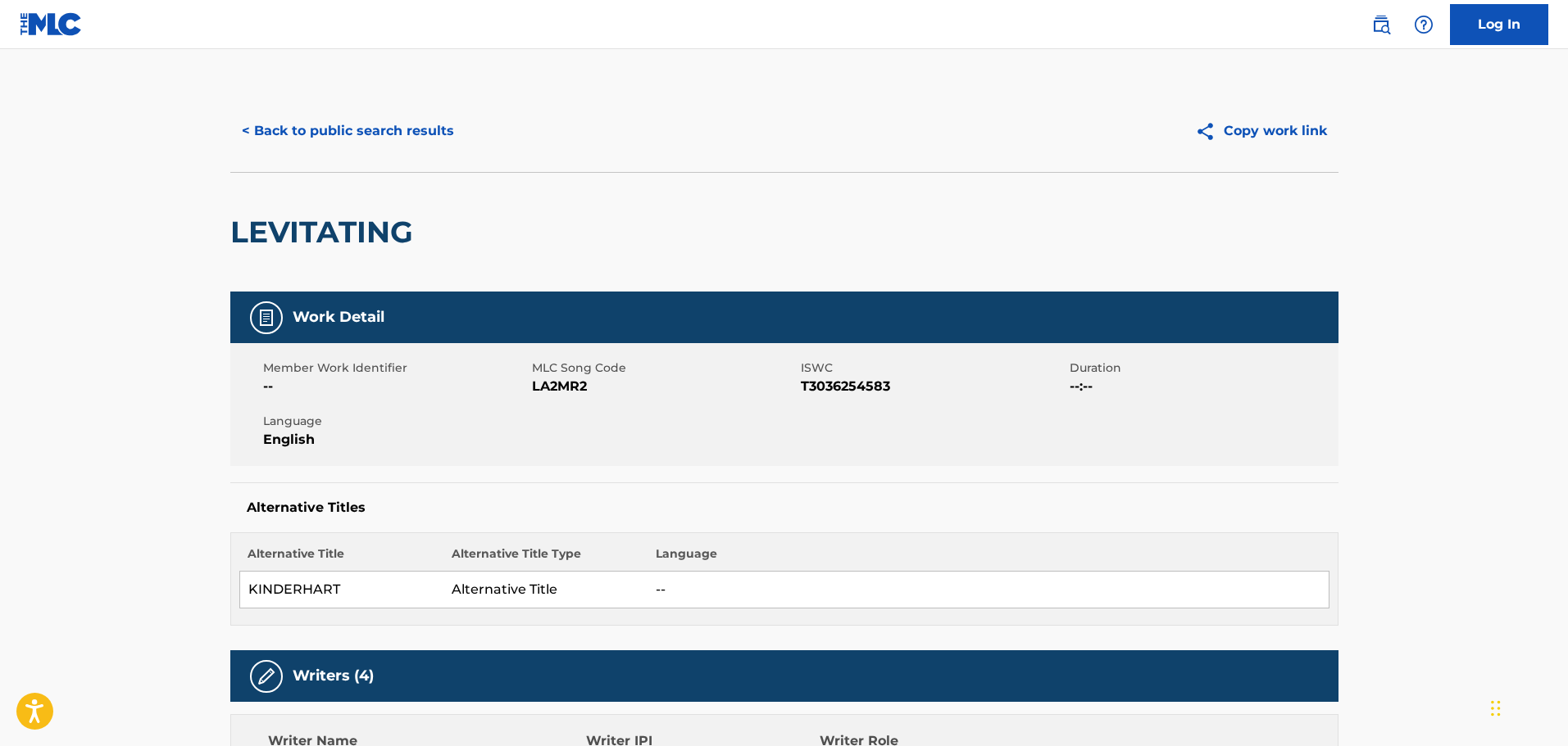
click at [343, 124] on button "< Back to public search results" at bounding box center [348, 131] width 235 height 41
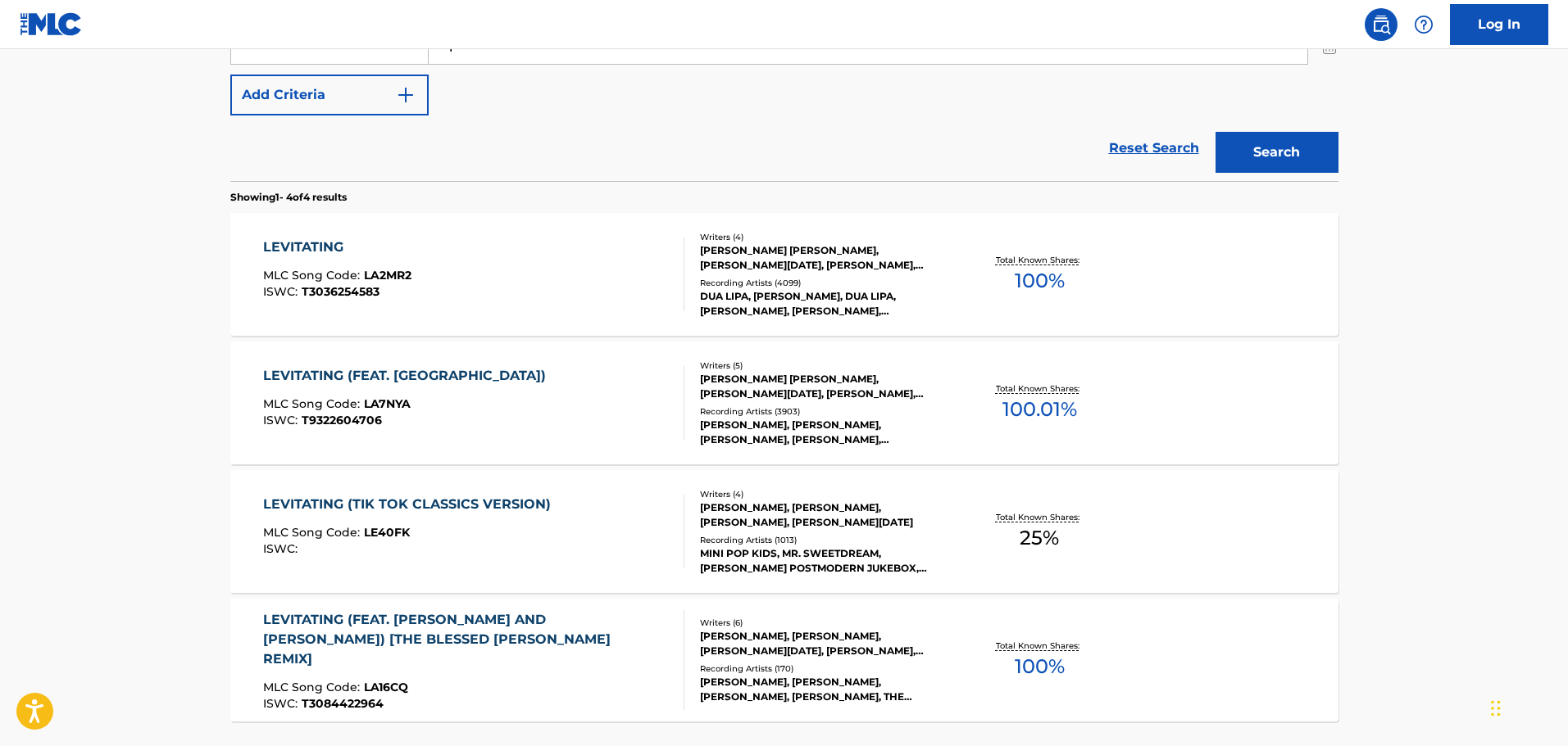
scroll to position [510, 0]
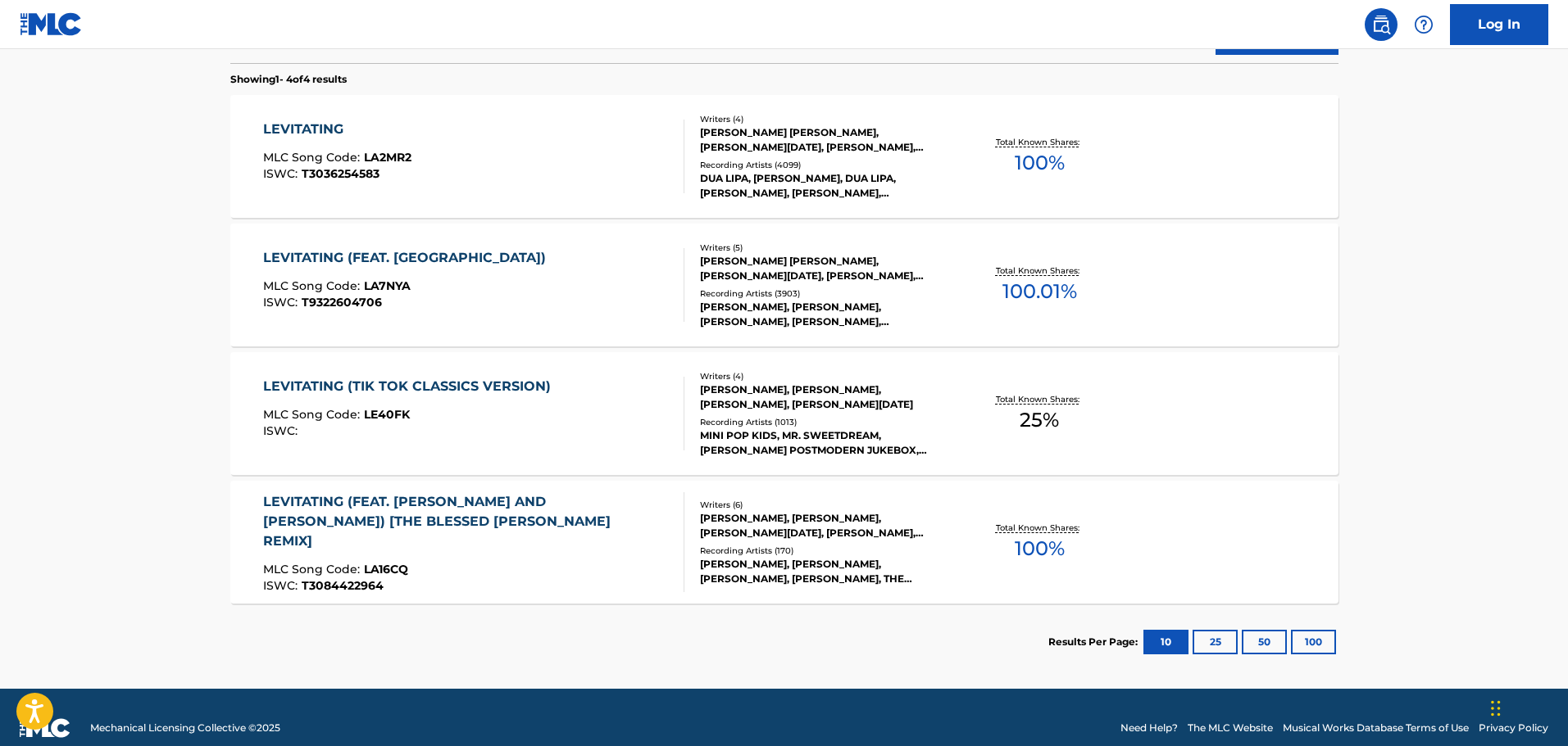
click at [321, 184] on div "LEVITATING MLC Song Code : LA2MR2 ISWC : T3036254583" at bounding box center [337, 157] width 148 height 74
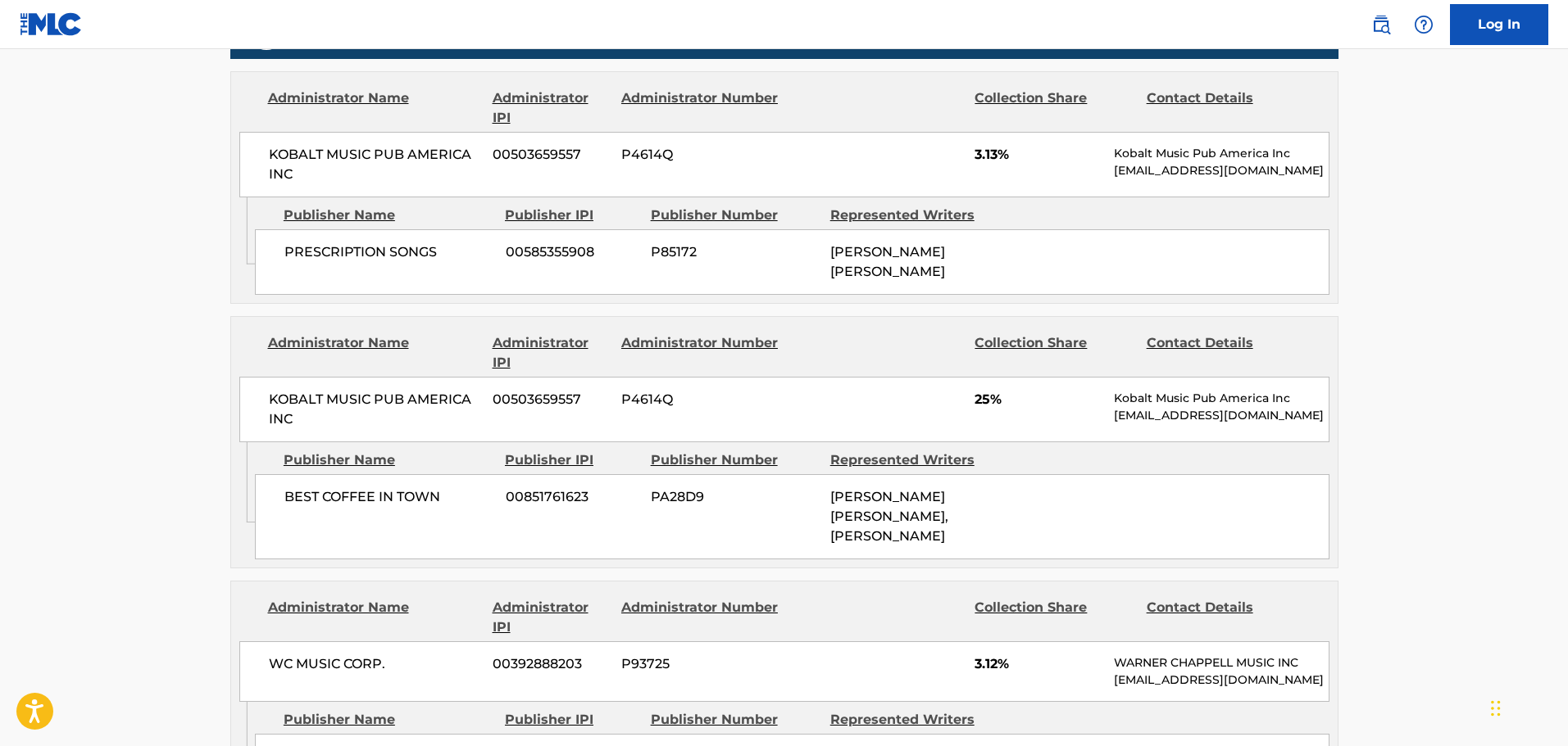
scroll to position [983, 0]
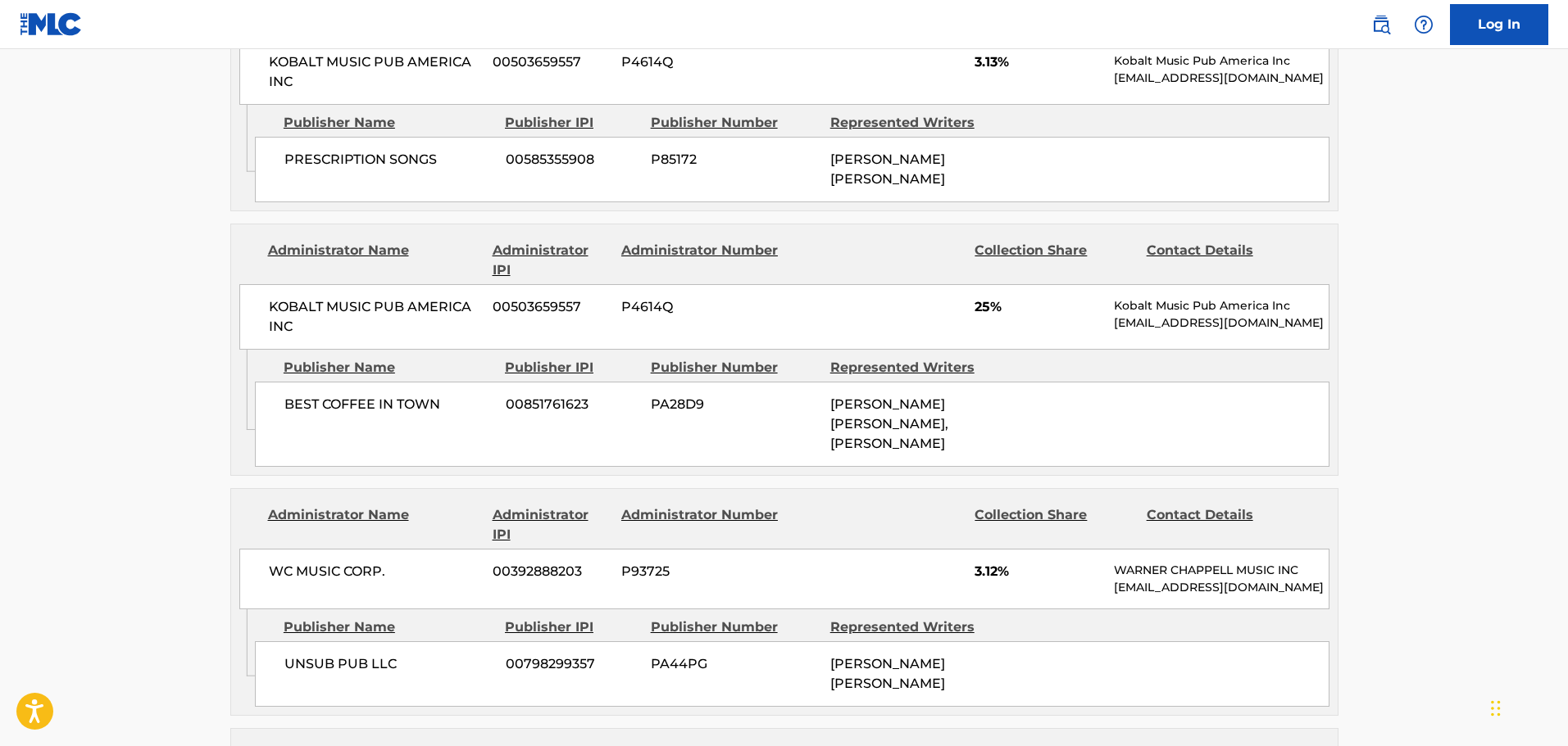
drag, startPoint x: 833, startPoint y: 397, endPoint x: 989, endPoint y: 449, distance: 164.4
click at [995, 449] on div "[PERSON_NAME] [PERSON_NAME], [PERSON_NAME]" at bounding box center [914, 424] width 168 height 59
click at [942, 449] on span "[PERSON_NAME] [PERSON_NAME], [PERSON_NAME]" at bounding box center [889, 424] width 118 height 55
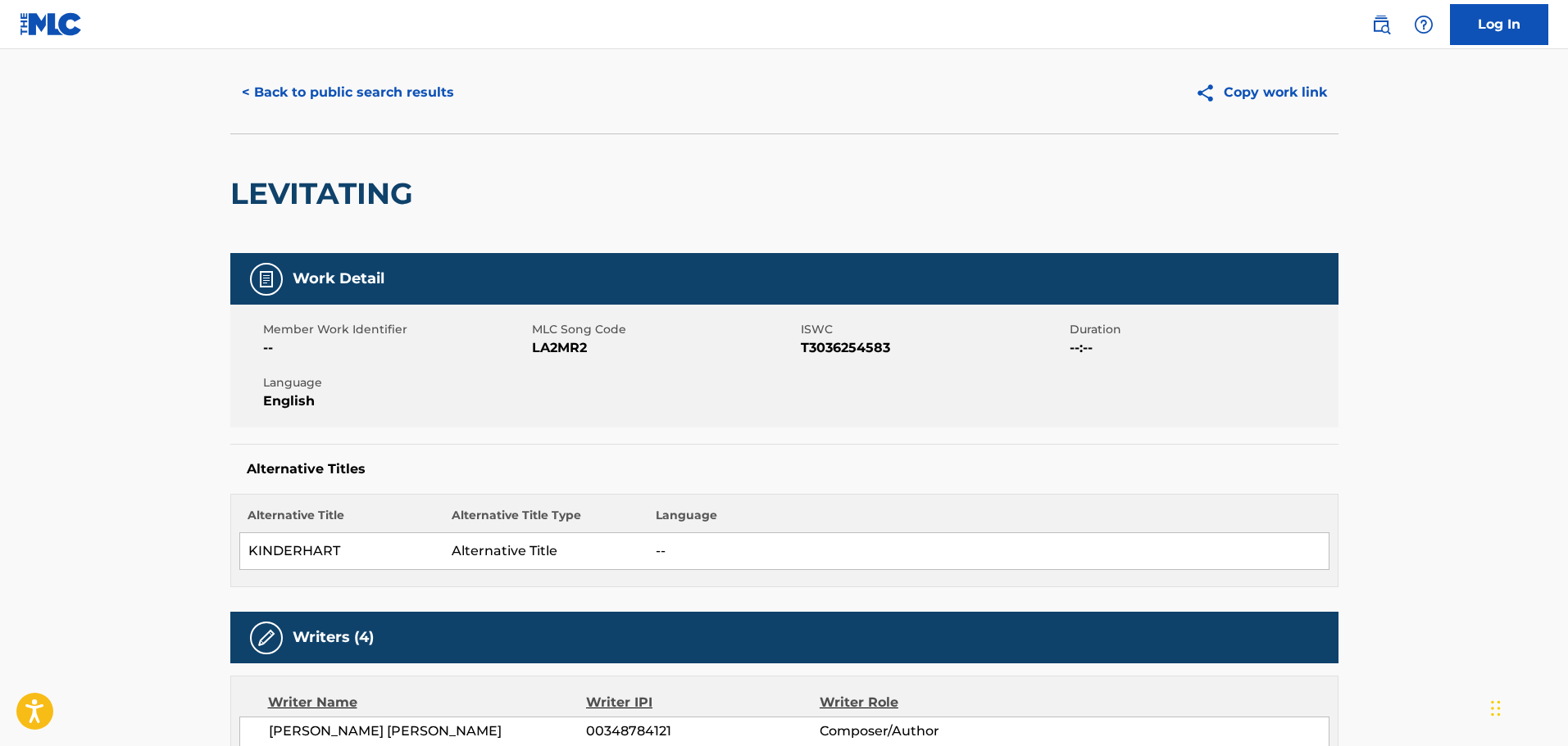
scroll to position [0, 0]
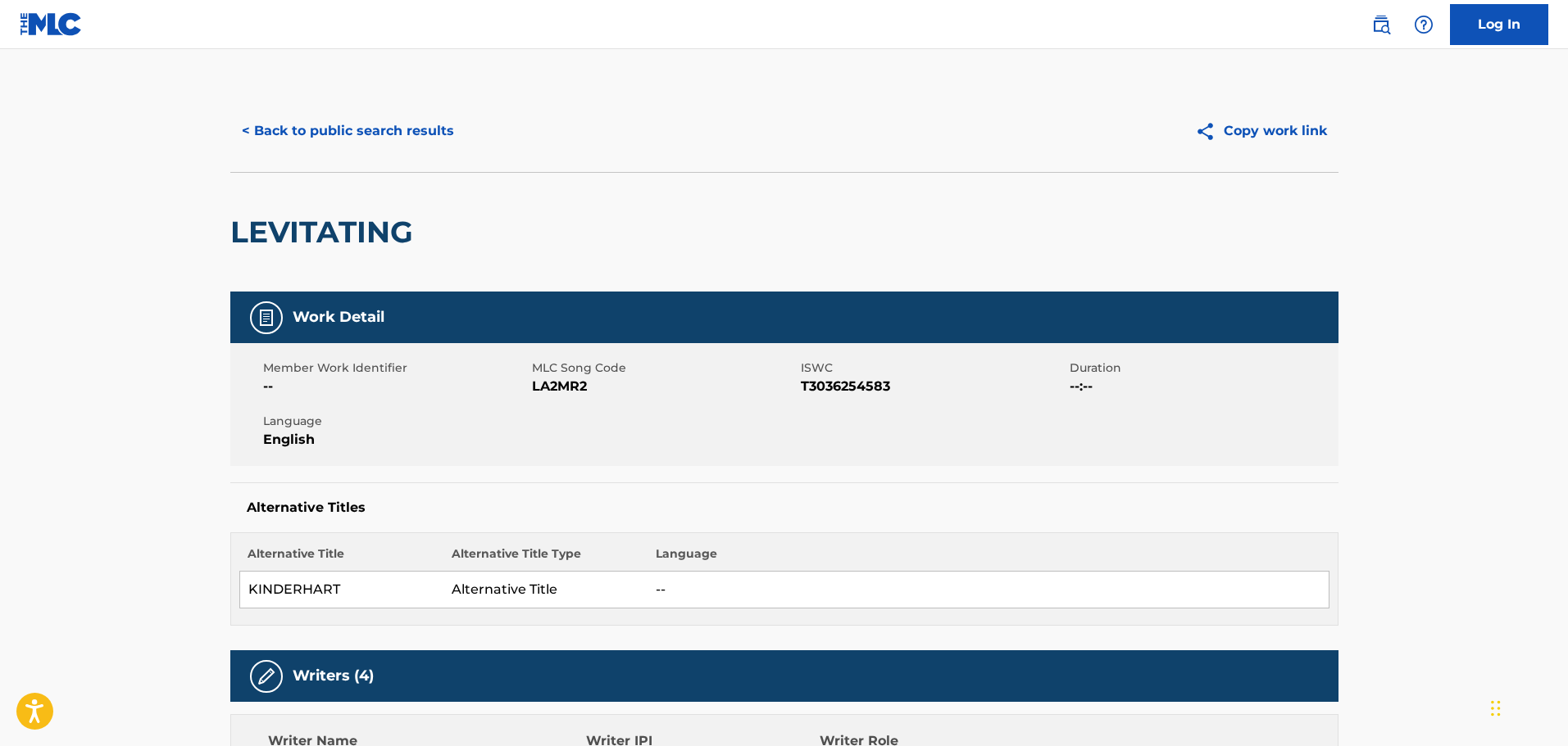
click at [302, 140] on button "< Back to public search results" at bounding box center [348, 131] width 235 height 41
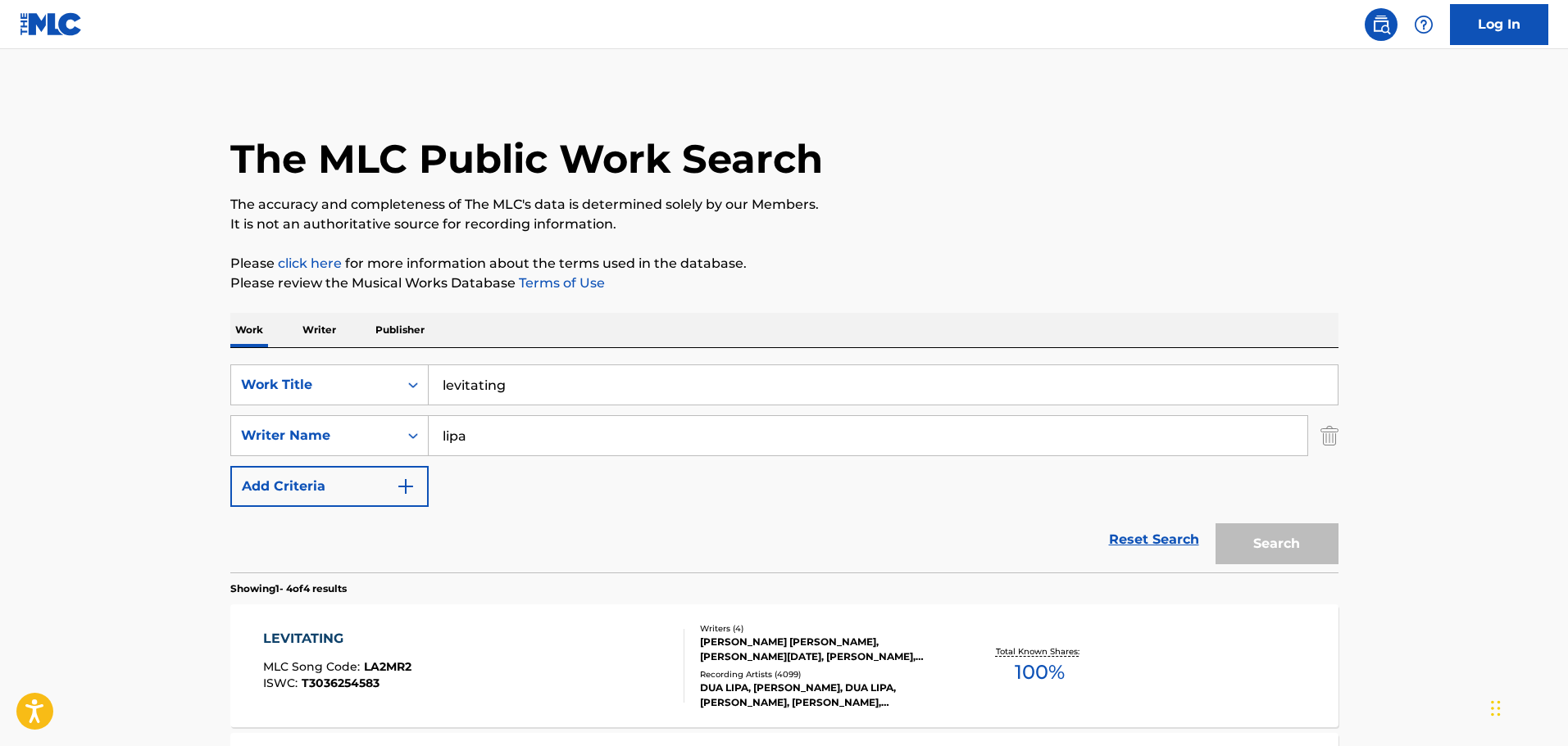
scroll to position [531, 0]
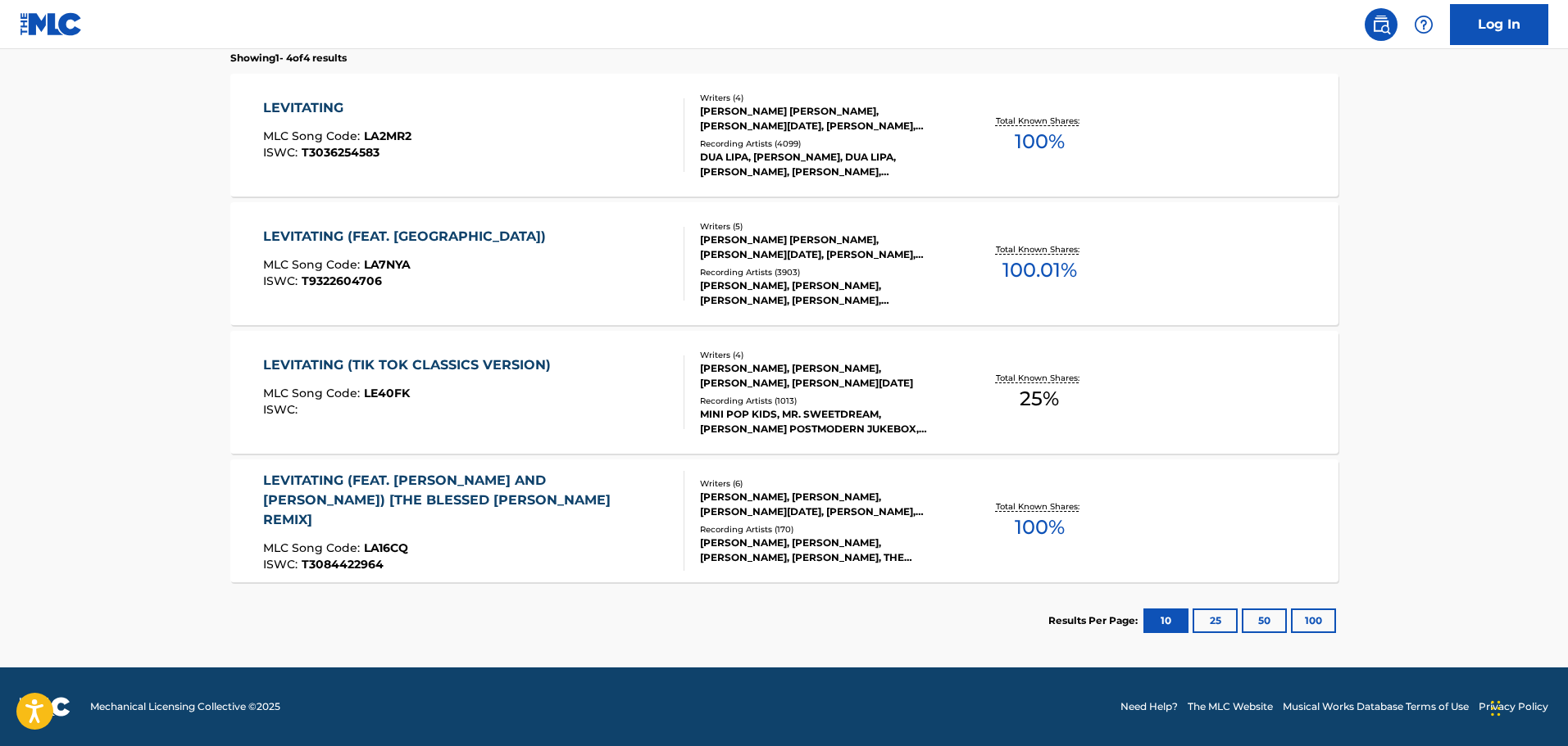
click at [166, 160] on main "The MLC Public Work Search The accuracy and completeness of The MLC's data is d…" at bounding box center [784, 93] width 1568 height 1150
click at [58, 372] on main "The MLC Public Work Search The accuracy and completeness of The MLC's data is d…" at bounding box center [784, 93] width 1568 height 1150
click at [86, 358] on main "The MLC Public Work Search The accuracy and completeness of The MLC's data is d…" at bounding box center [784, 93] width 1568 height 1150
